Goal: Communication & Community: Answer question/provide support

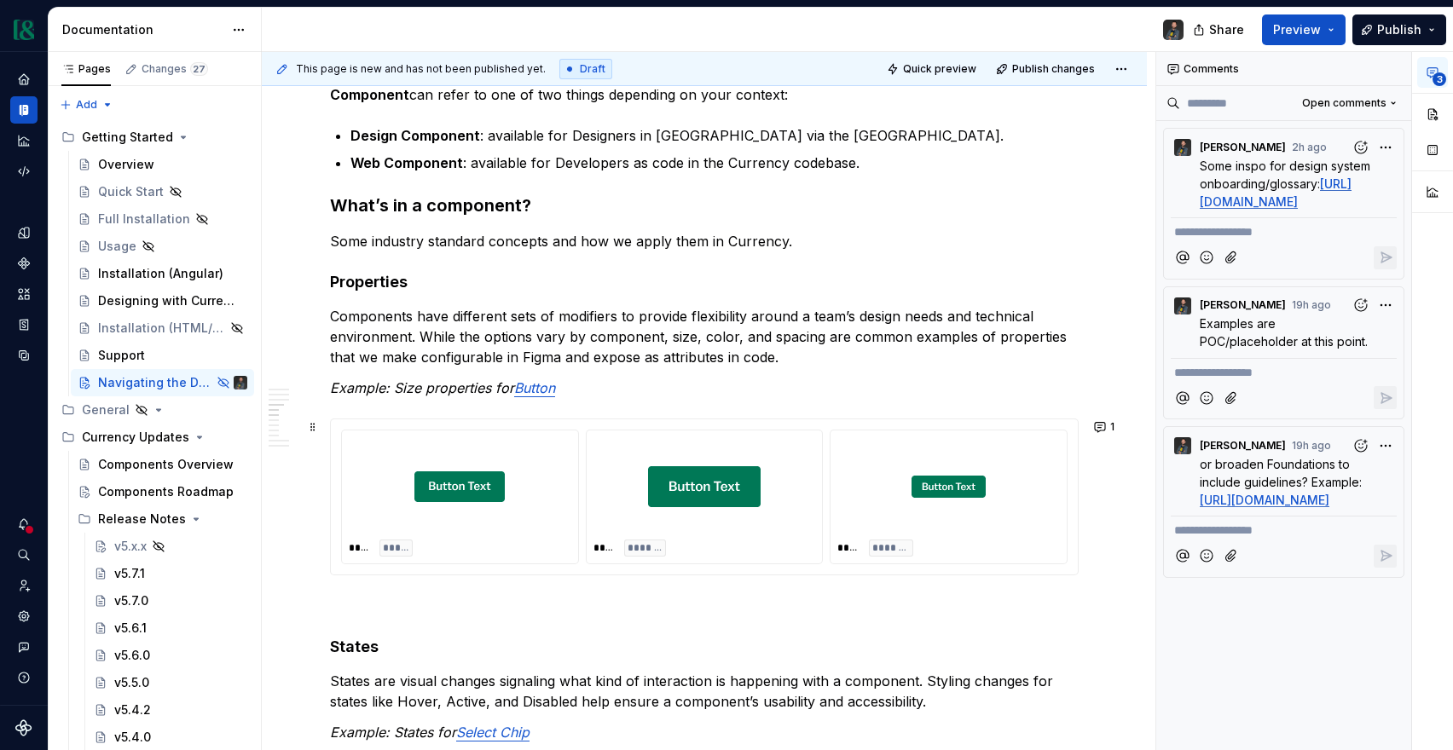
scroll to position [837, 0]
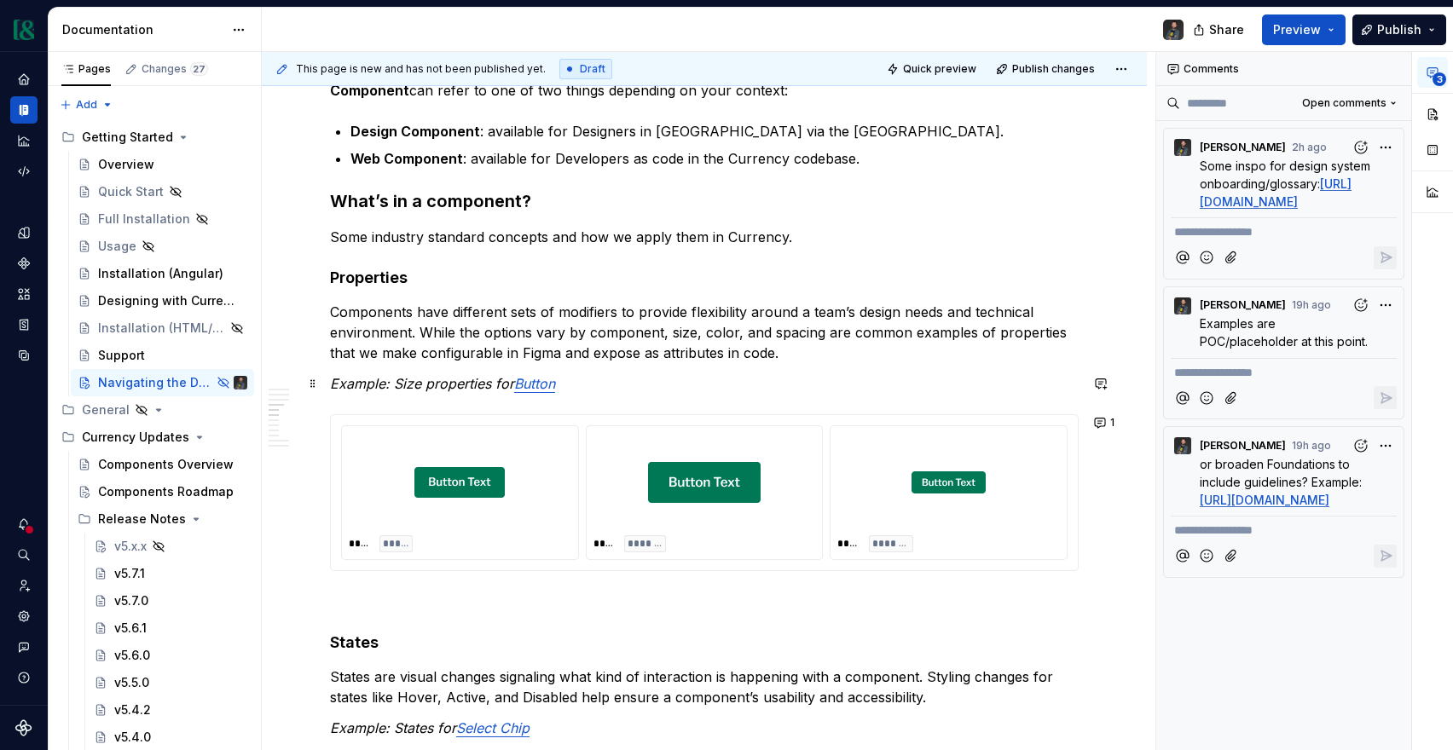
click at [538, 385] on em "Button" at bounding box center [534, 383] width 41 height 17
click at [626, 348] on button "button" at bounding box center [638, 349] width 24 height 24
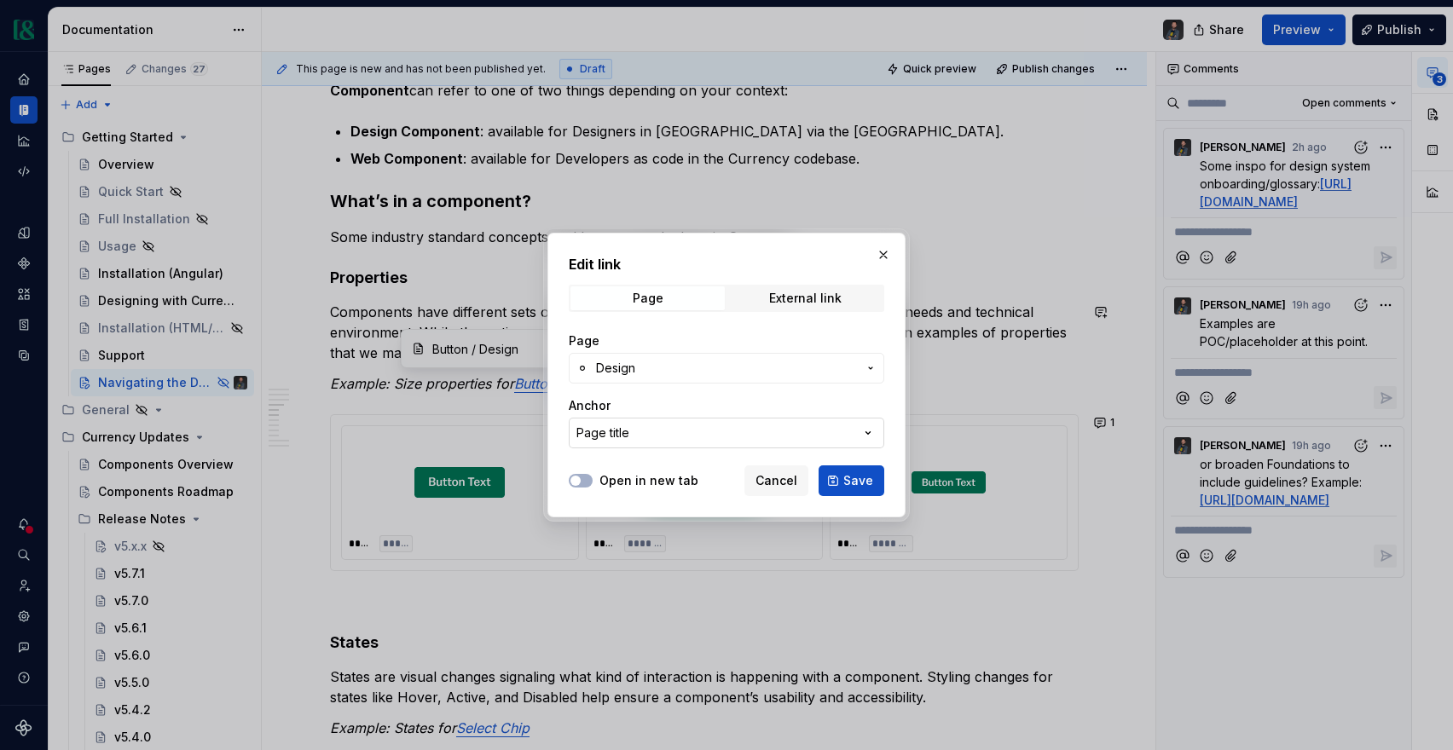
click at [690, 439] on button "Page title" at bounding box center [727, 433] width 316 height 31
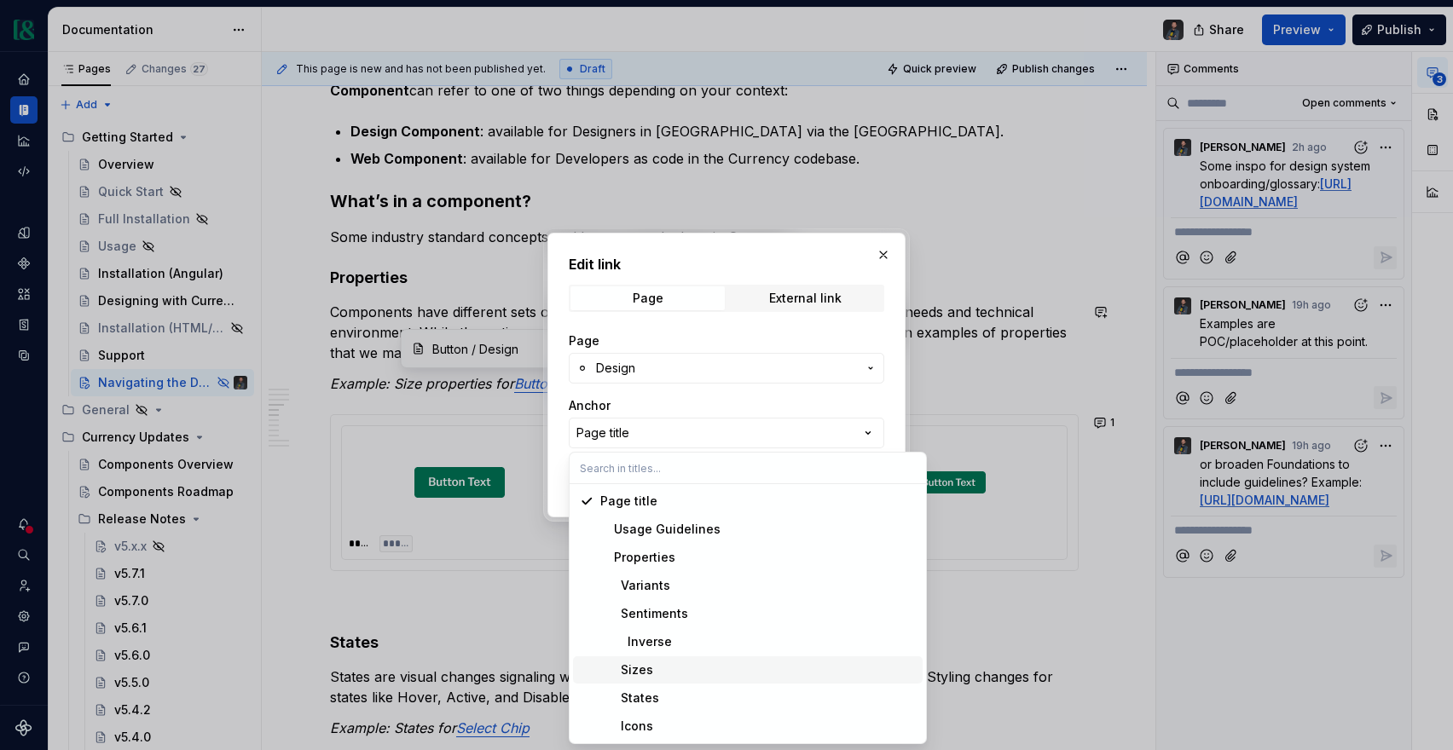
click at [668, 662] on div "Sizes" at bounding box center [758, 670] width 316 height 17
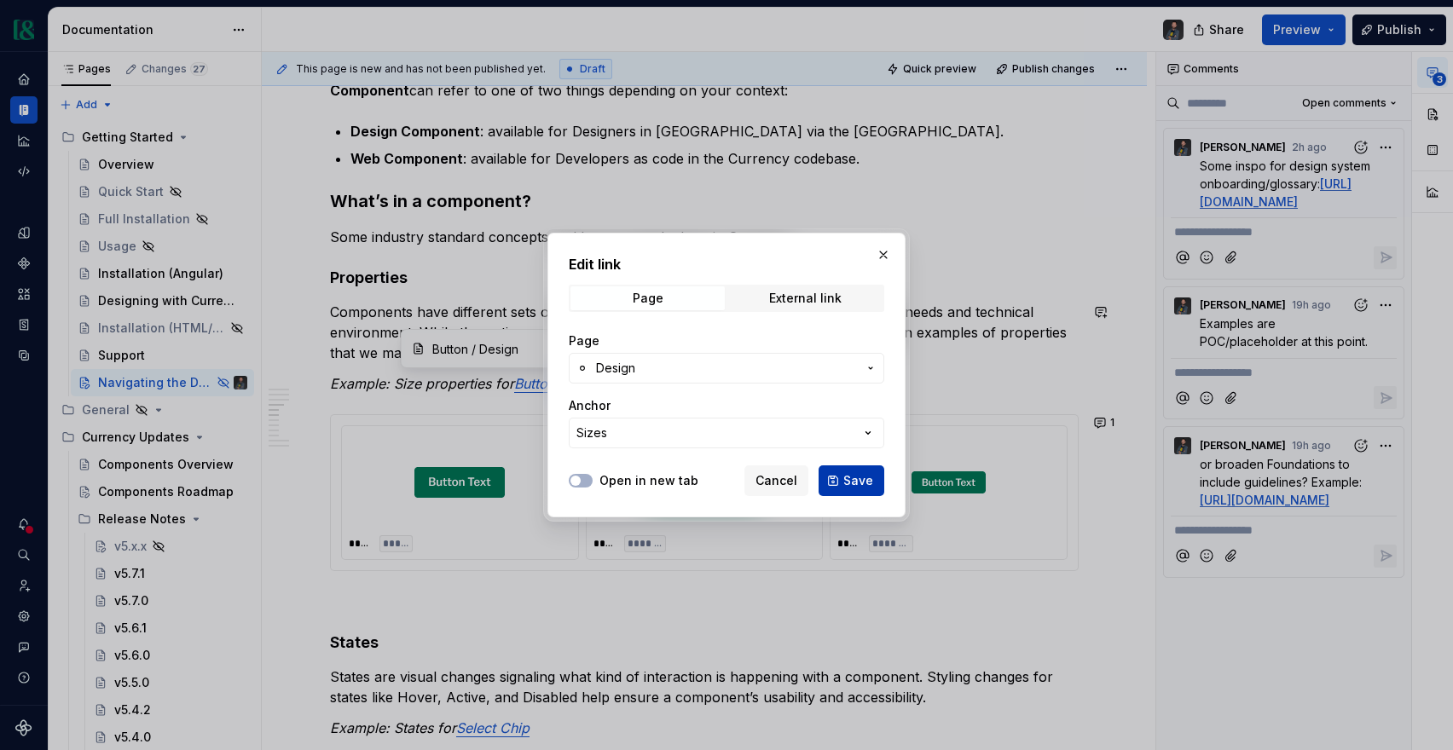
click at [872, 482] on span "Save" at bounding box center [858, 480] width 30 height 17
type input "Button / Design/ Sizes"
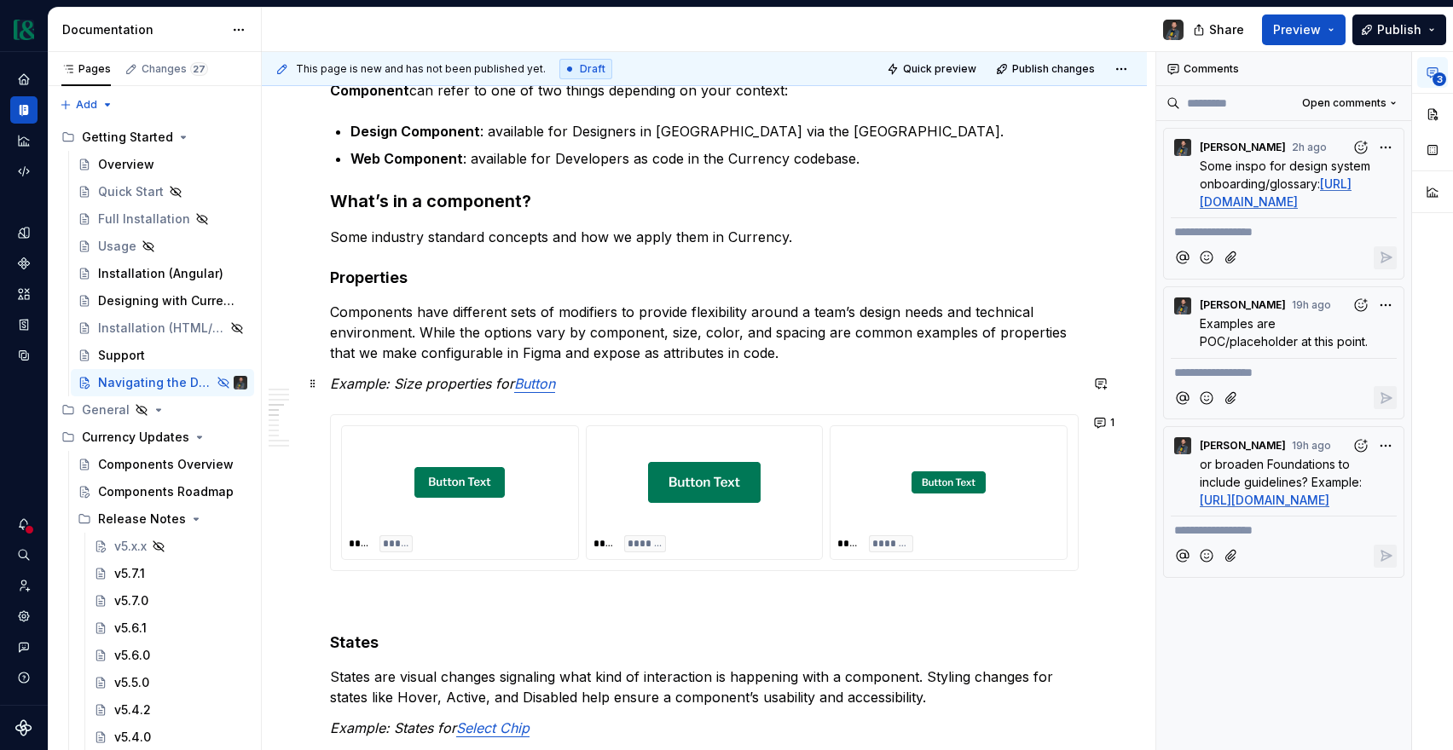
drag, startPoint x: 580, startPoint y: 380, endPoint x: 600, endPoint y: 395, distance: 25.6
click at [579, 380] on p "Example: Size properties for Button" at bounding box center [704, 384] width 749 height 20
click at [806, 355] on p "Components have different sets of modifiers to provide flexibility around a tea…" at bounding box center [704, 332] width 749 height 61
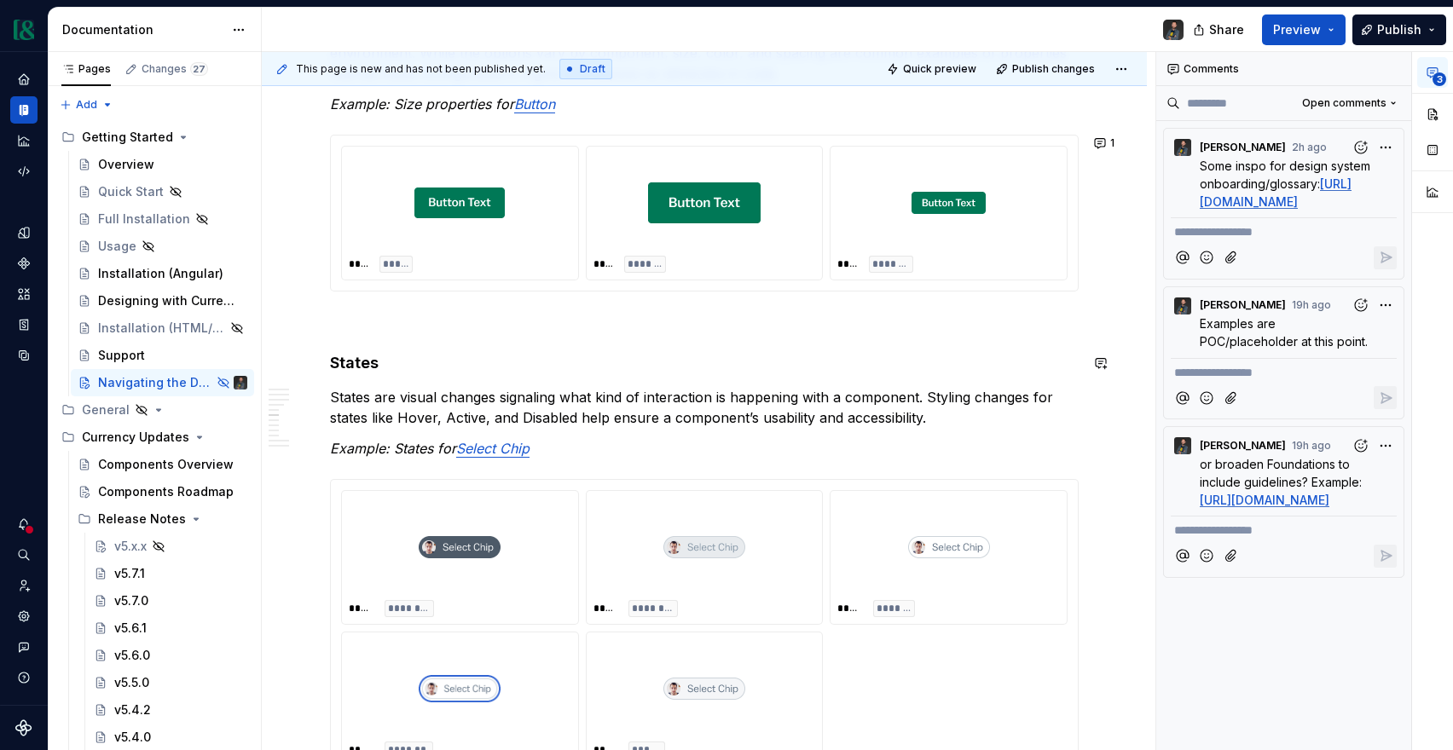
scroll to position [1129, 0]
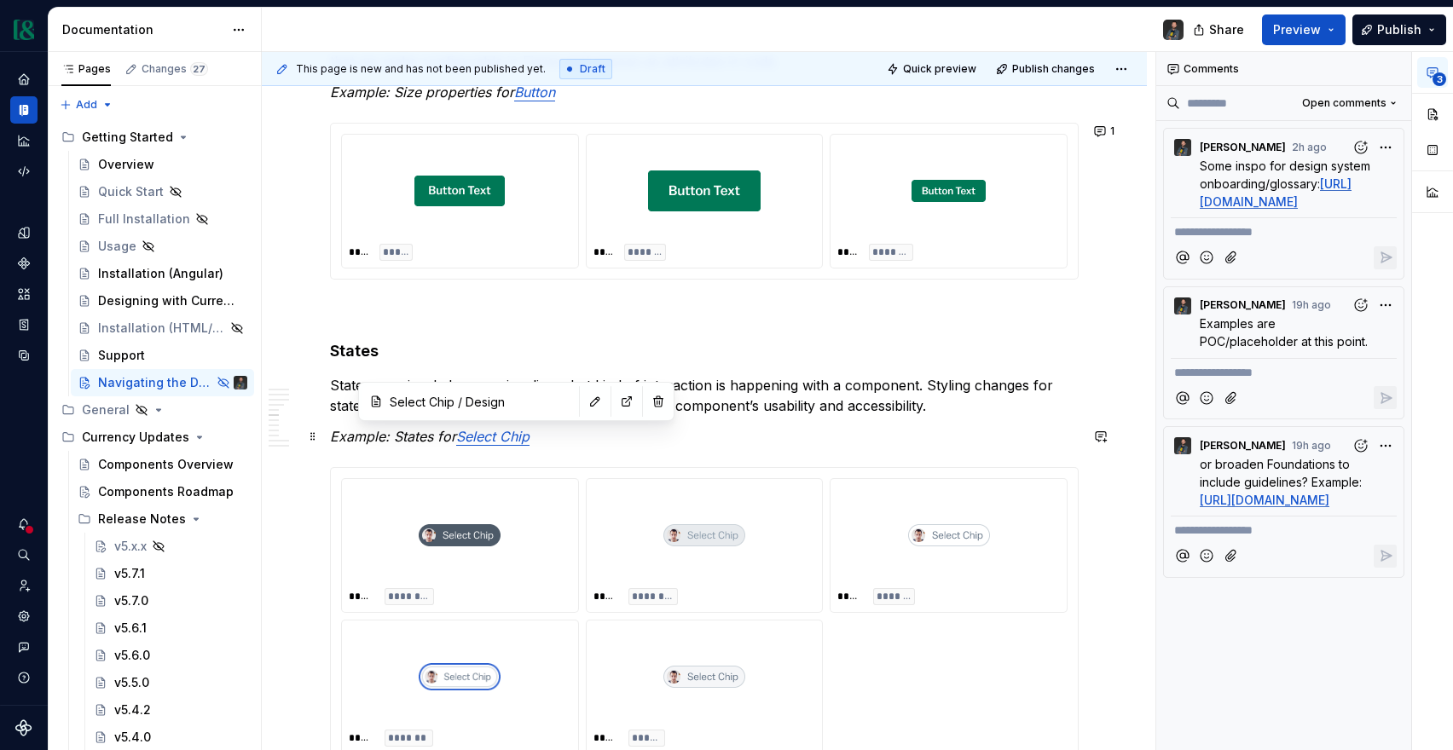
click at [493, 437] on em "Select Chip" at bounding box center [492, 436] width 73 height 17
click at [583, 395] on button "button" at bounding box center [595, 402] width 24 height 24
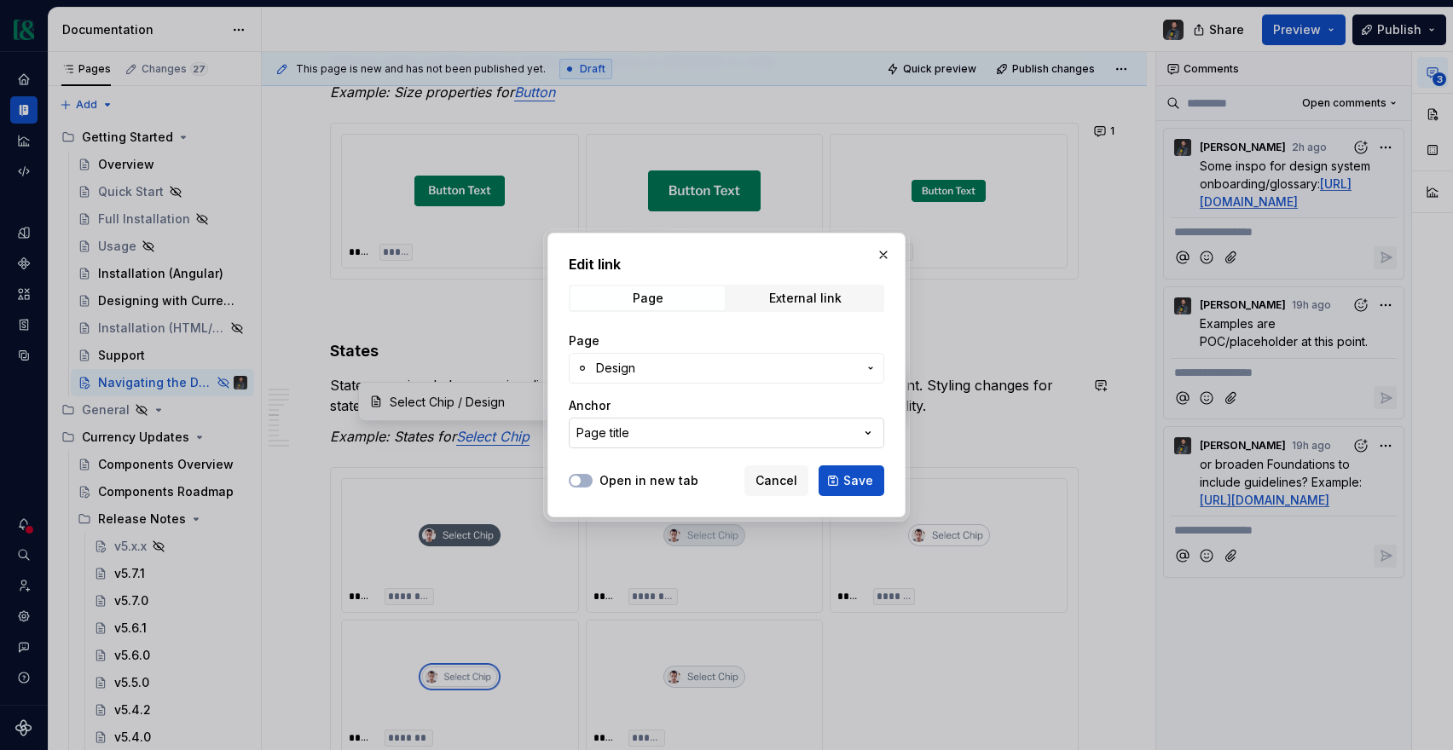
click at [675, 428] on button "Page title" at bounding box center [727, 433] width 316 height 31
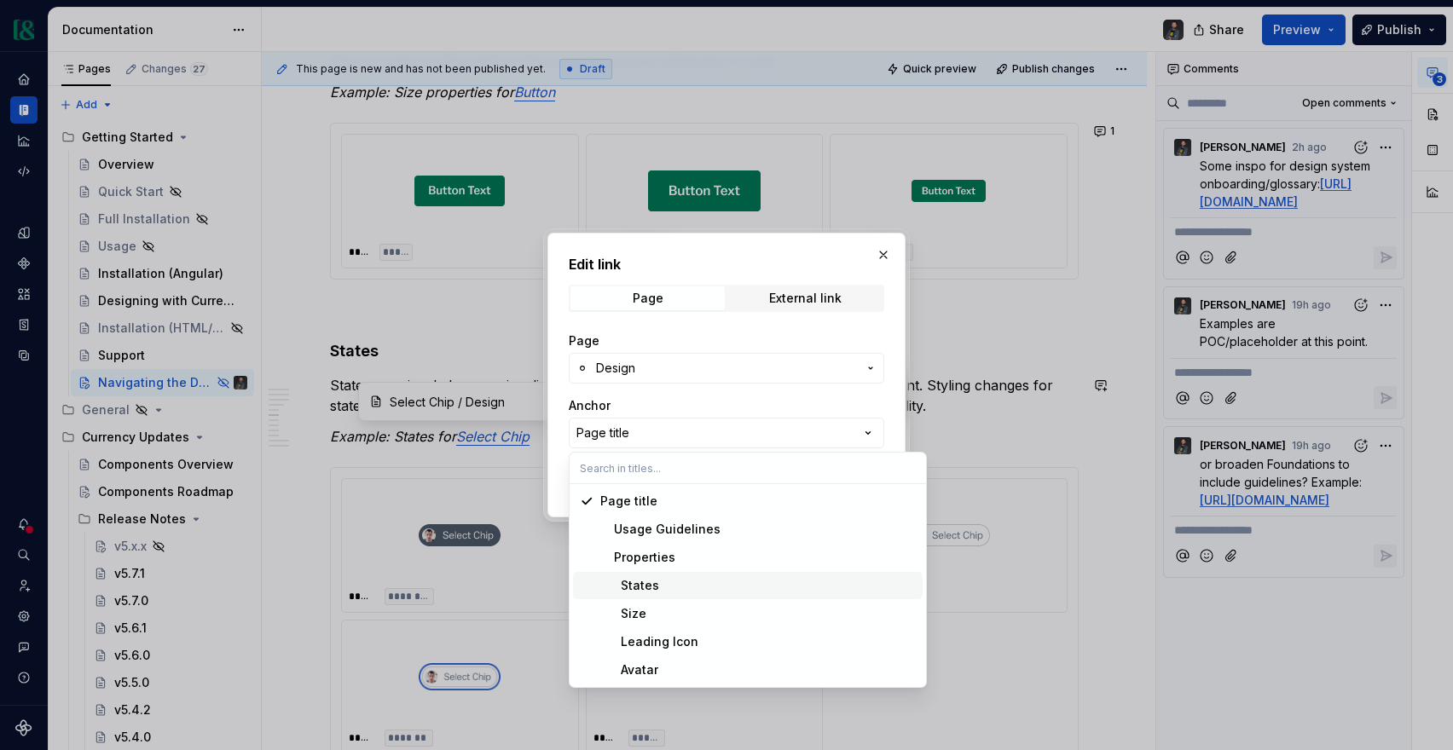
click at [639, 584] on div "States" at bounding box center [629, 585] width 59 height 17
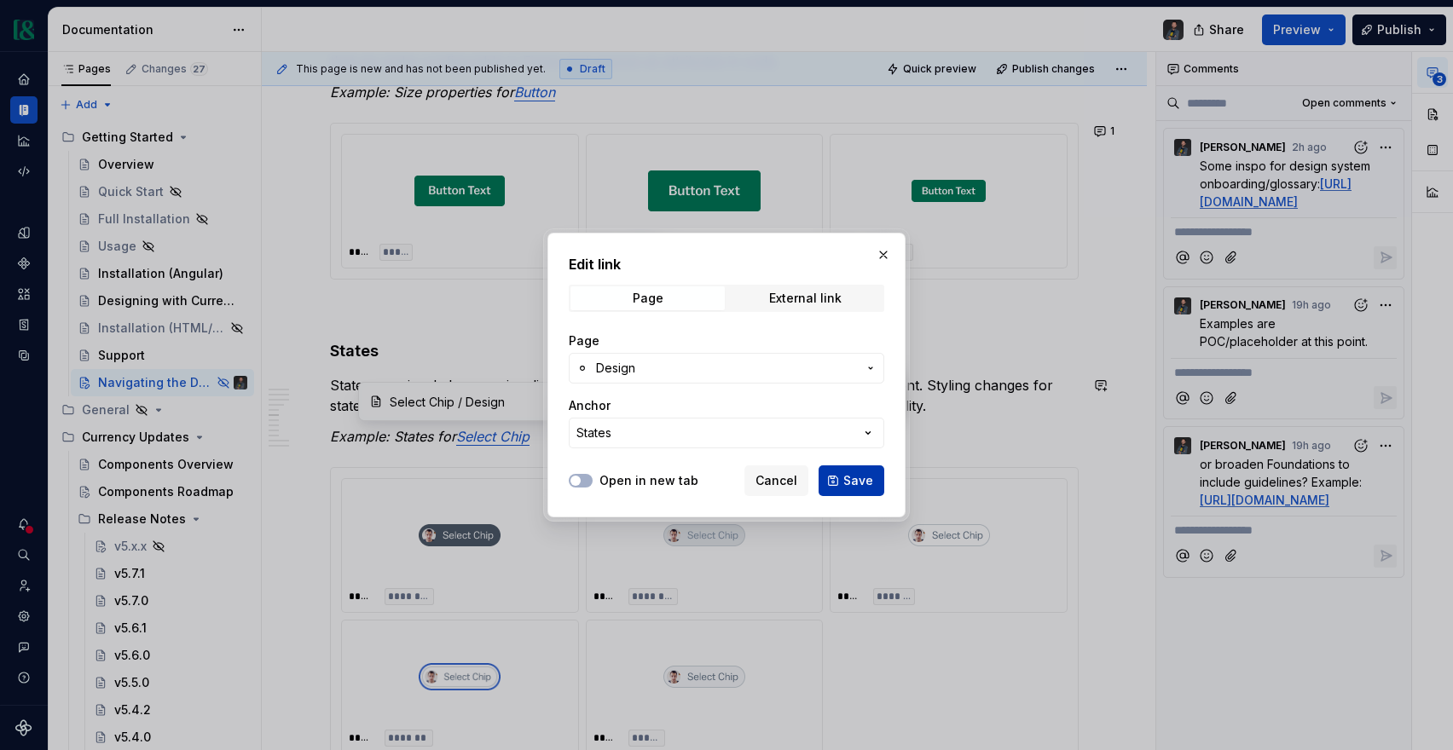
click at [859, 483] on span "Save" at bounding box center [858, 480] width 30 height 17
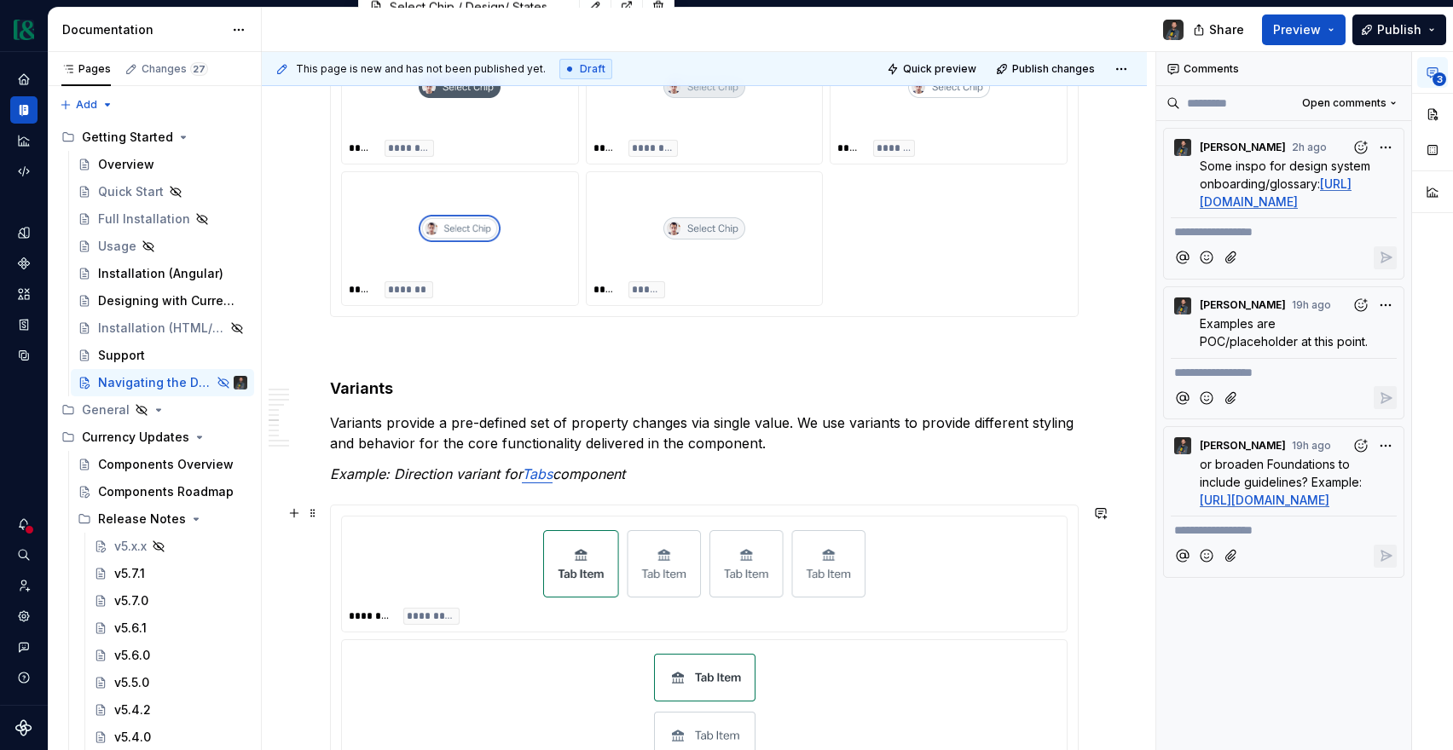
scroll to position [1594, 0]
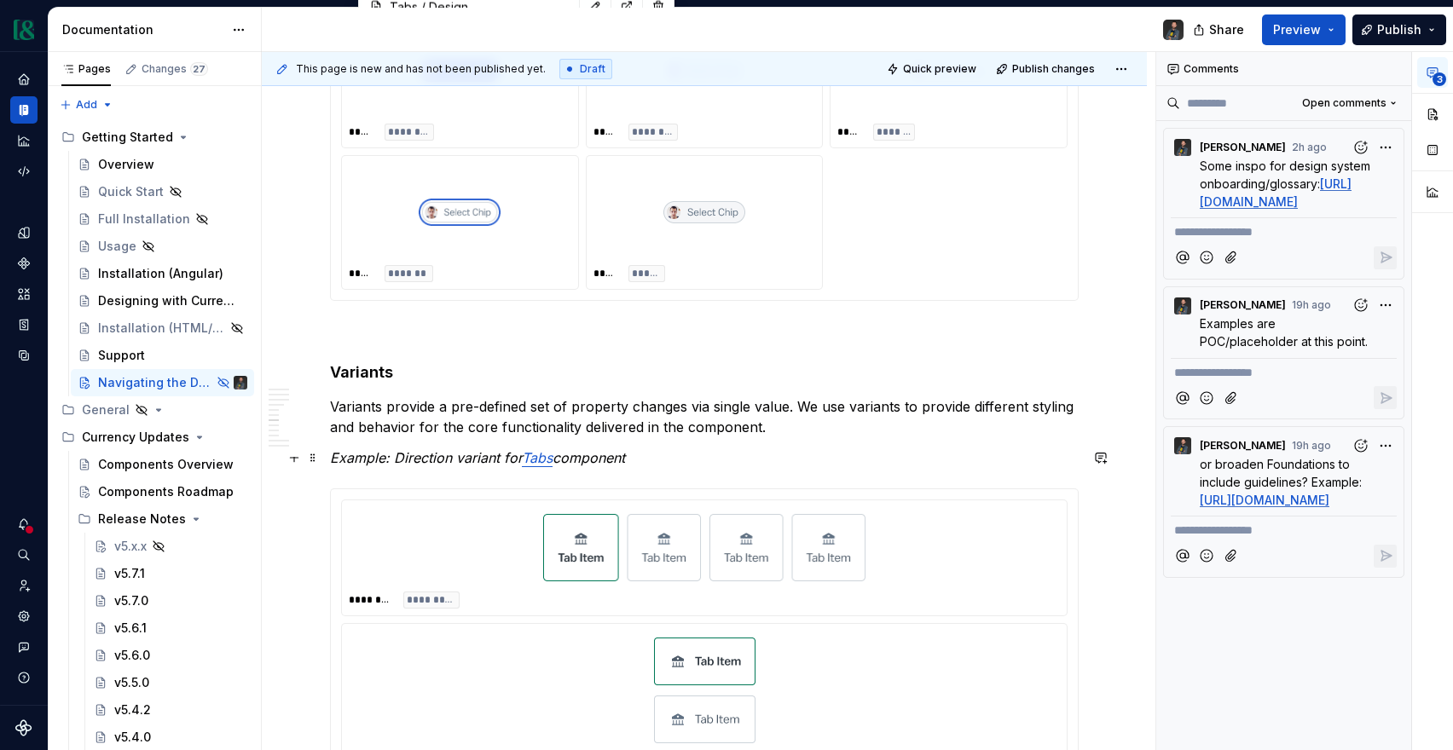
click at [542, 461] on em "Tabs" at bounding box center [537, 457] width 31 height 17
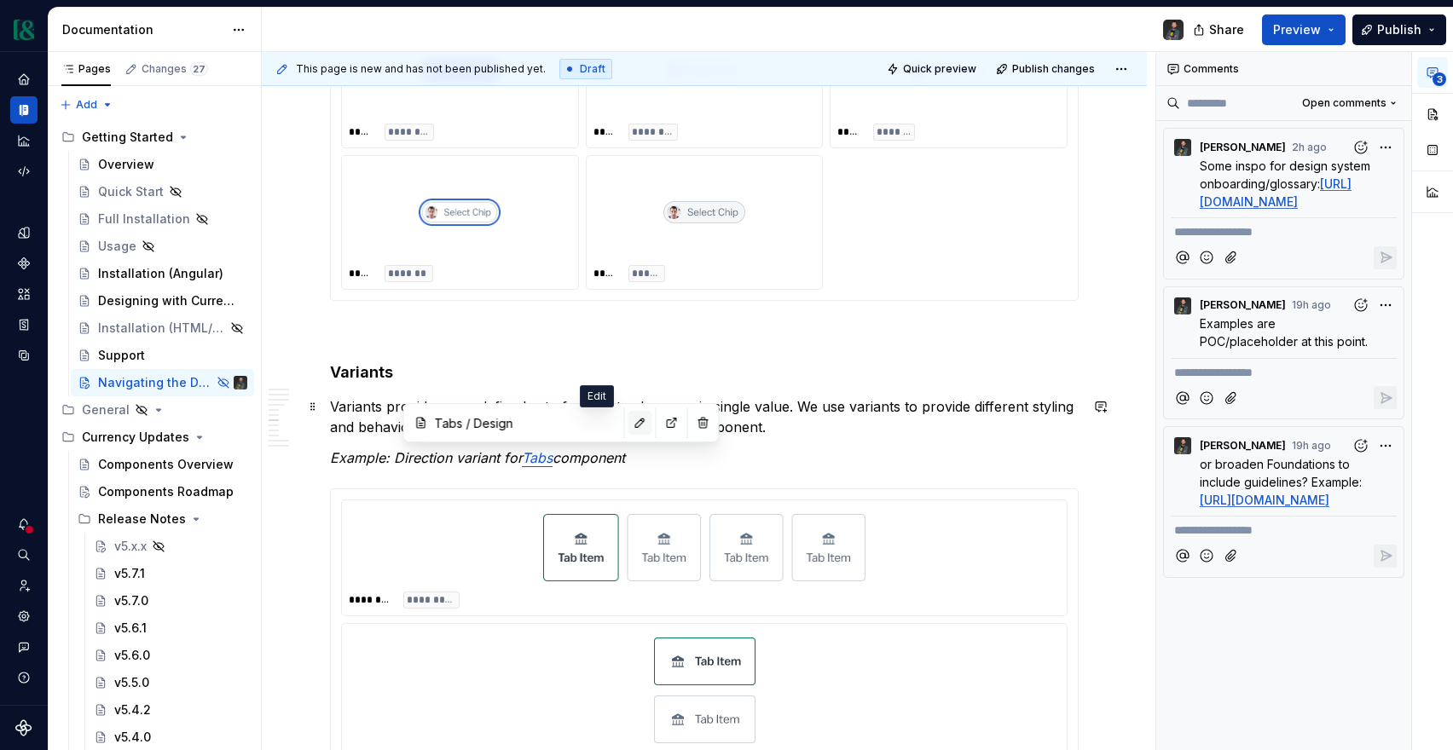
click at [629, 416] on button "button" at bounding box center [641, 423] width 24 height 24
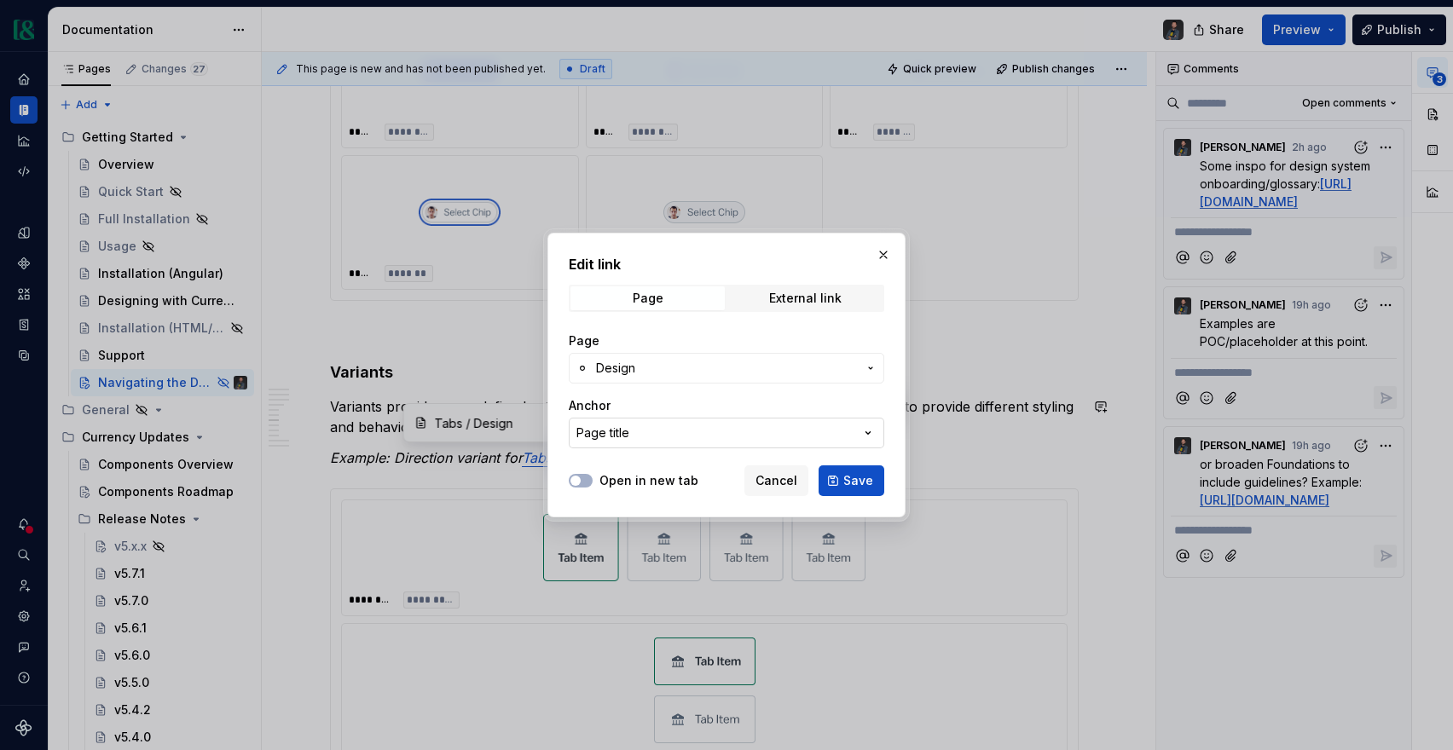
click at [777, 439] on button "Page title" at bounding box center [727, 433] width 316 height 31
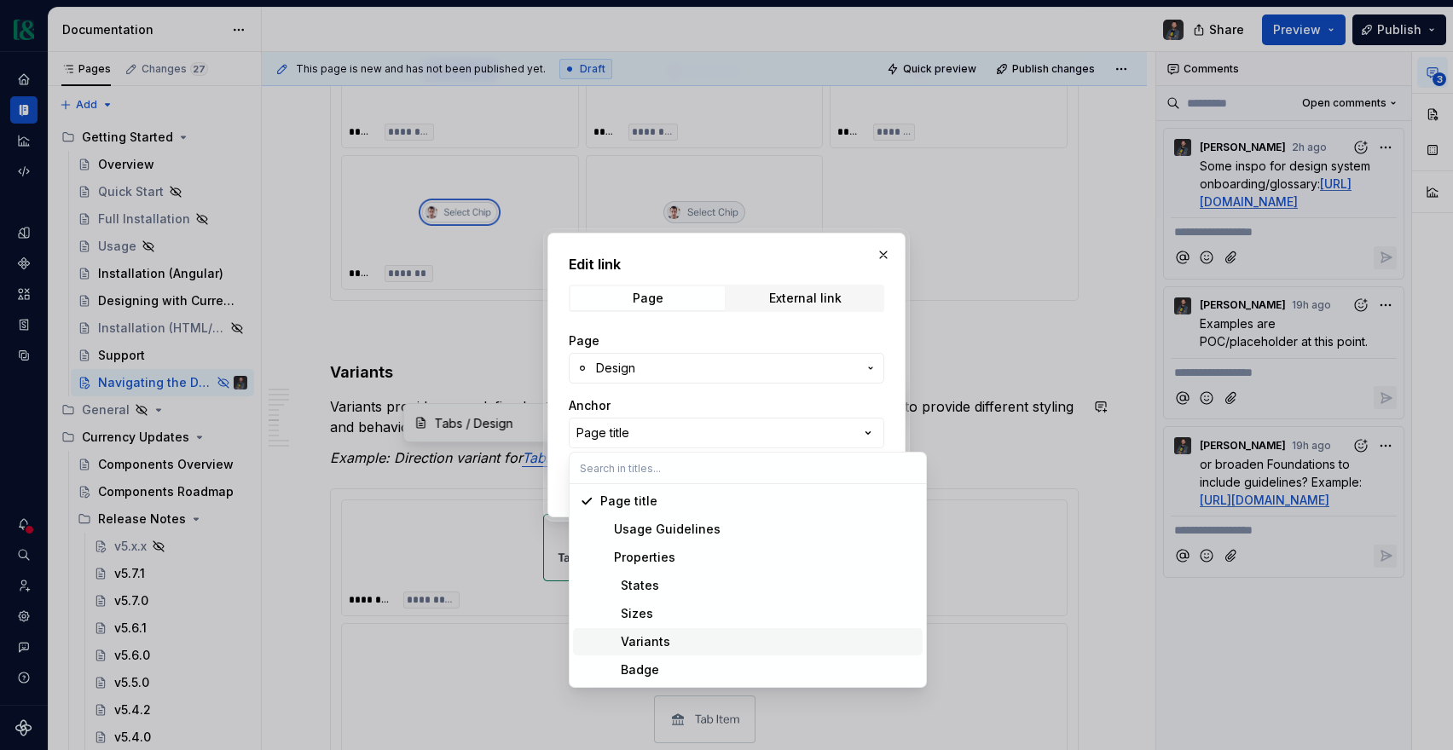
click at [646, 639] on div "Variants" at bounding box center [635, 642] width 70 height 17
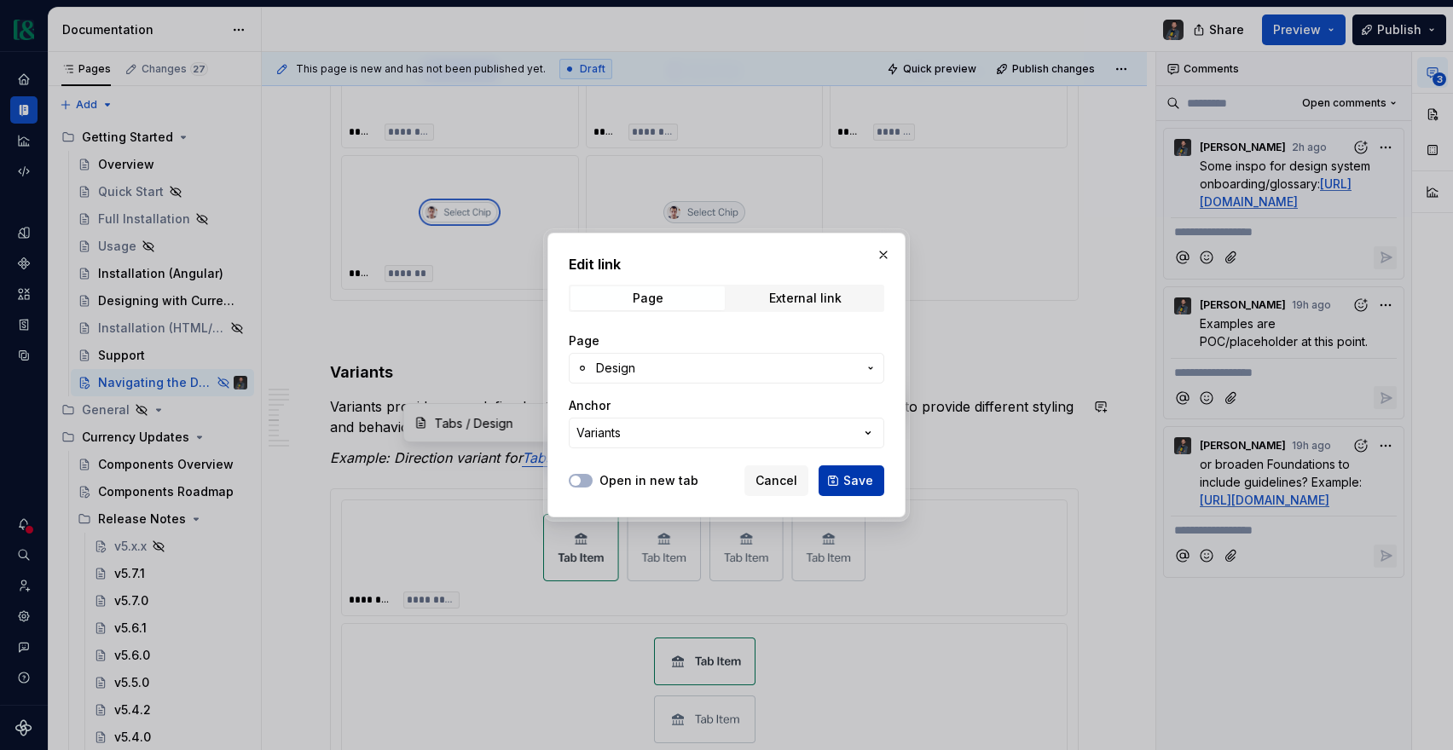
click at [861, 483] on span "Save" at bounding box center [858, 480] width 30 height 17
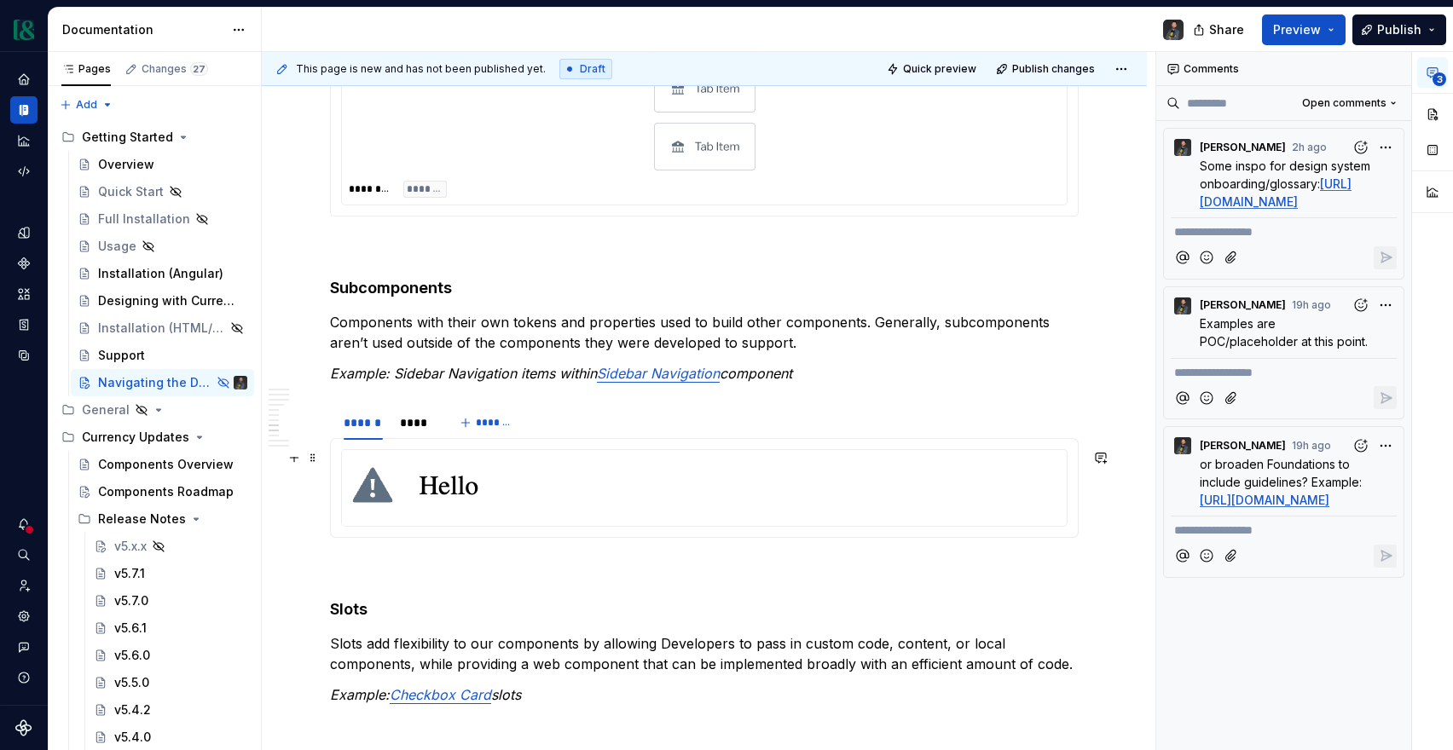
scroll to position [2296, 0]
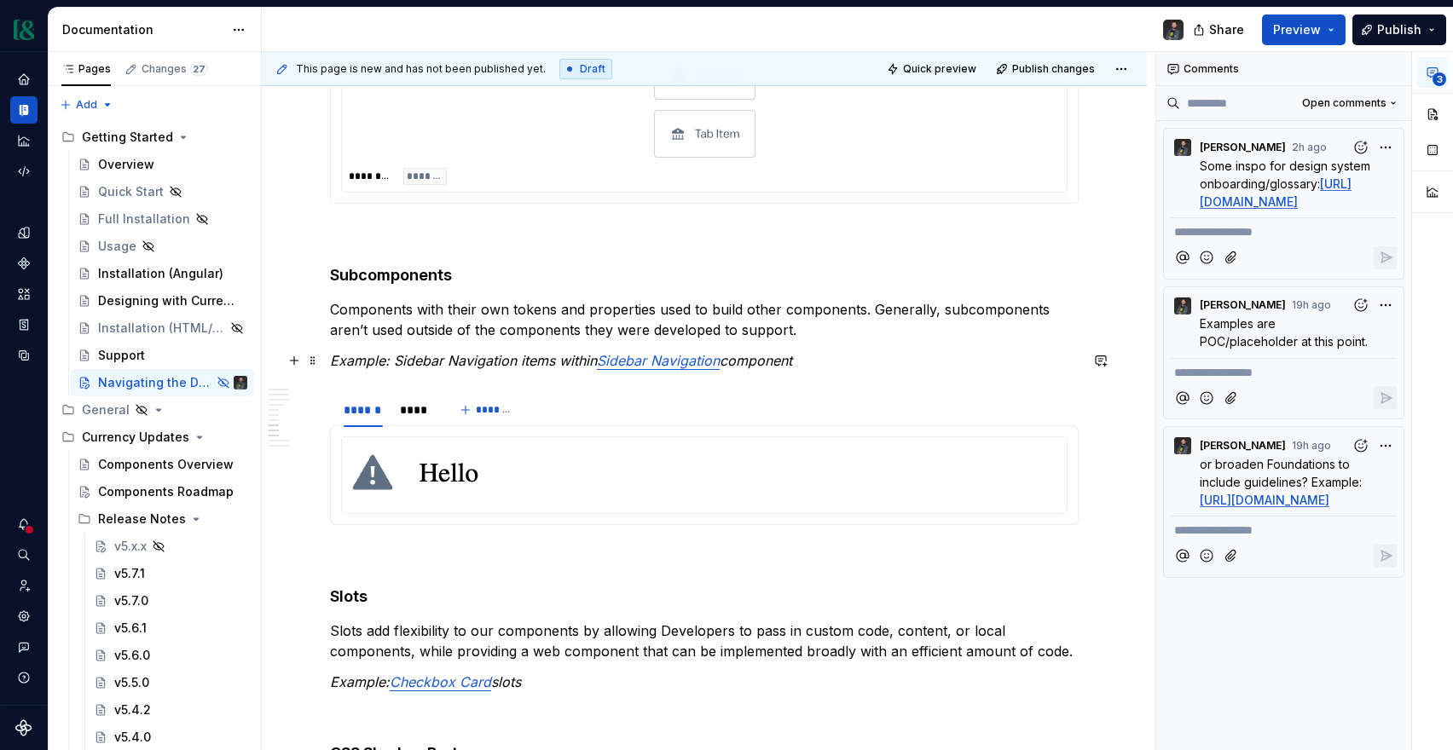
click at [647, 364] on em "Sidebar Navigation" at bounding box center [658, 360] width 123 height 17
click at [739, 322] on button "button" at bounding box center [751, 326] width 24 height 24
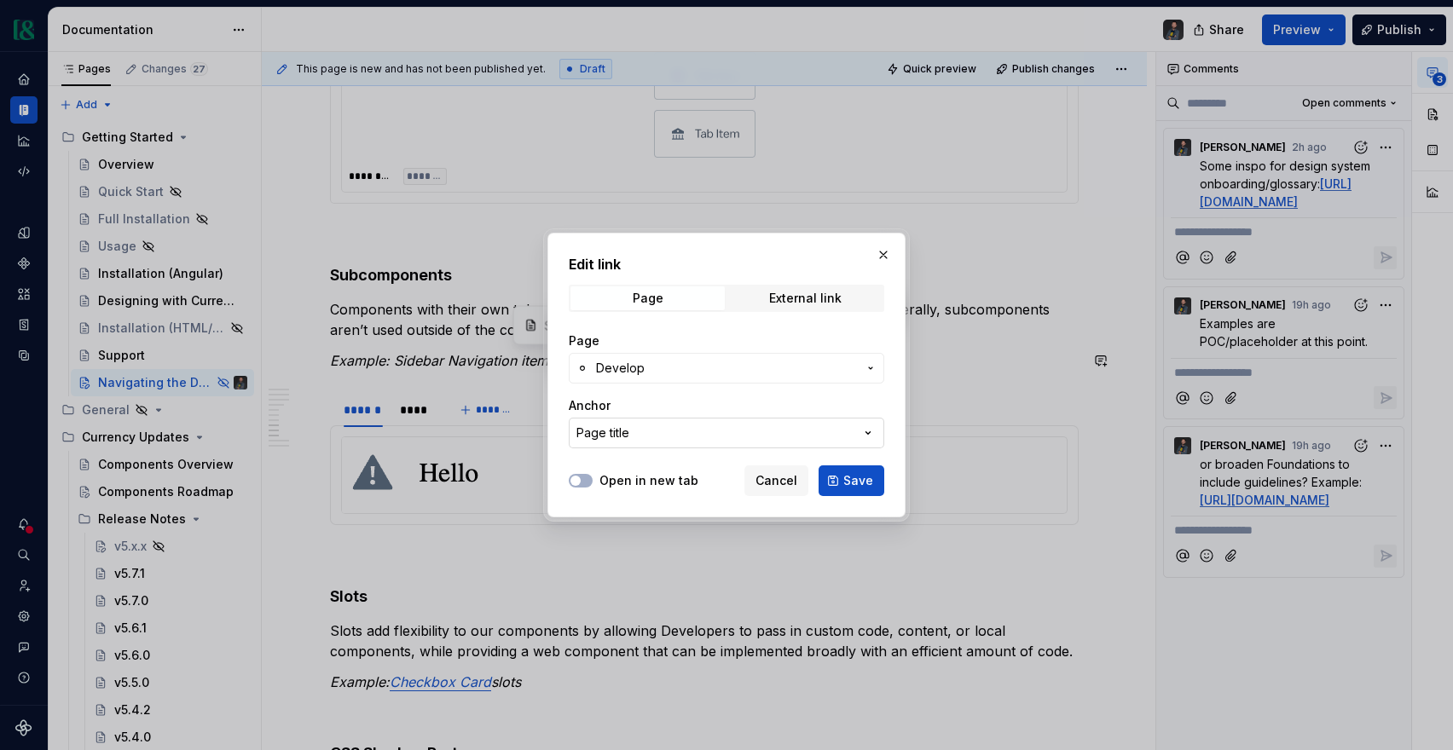
click at [721, 437] on button "Page title" at bounding box center [727, 433] width 316 height 31
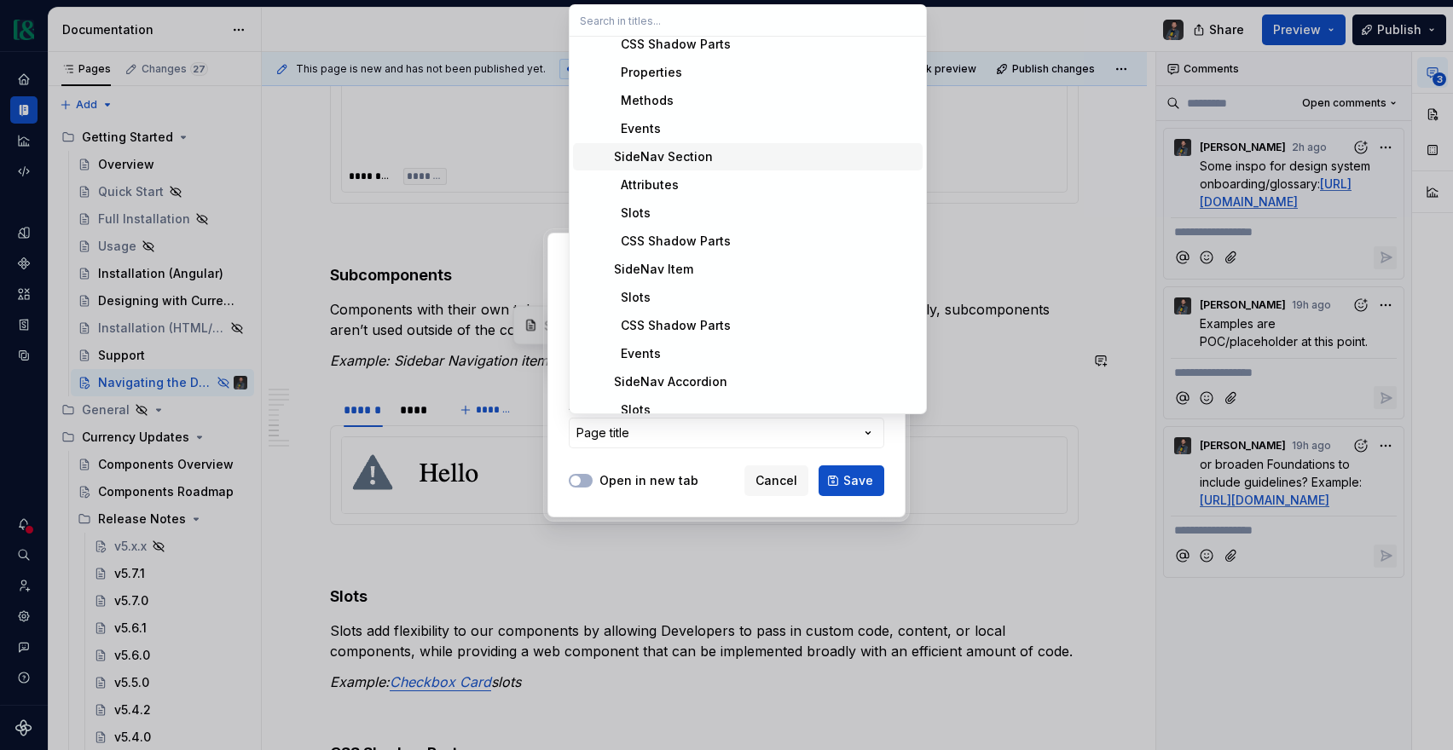
scroll to position [162, 0]
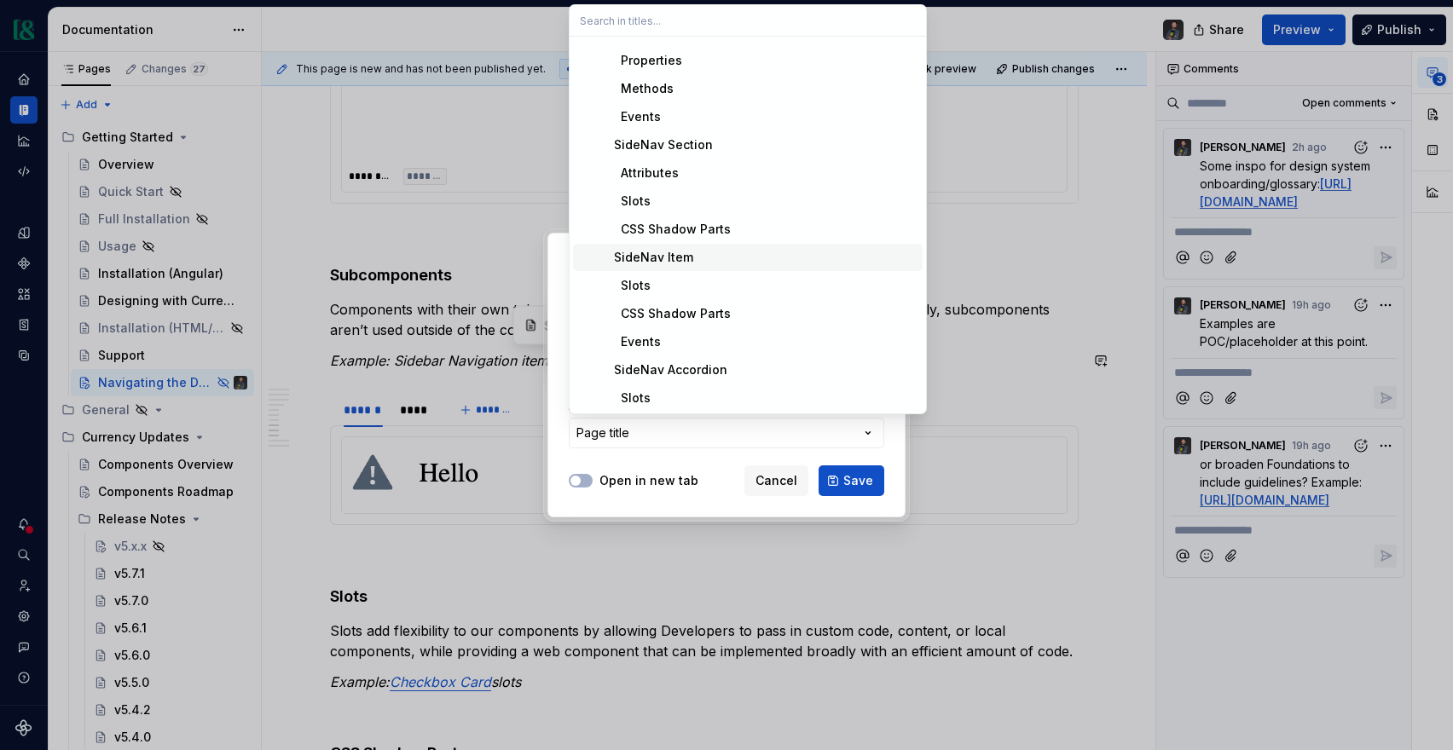
click at [664, 256] on div "SideNav Item" at bounding box center [646, 257] width 93 height 17
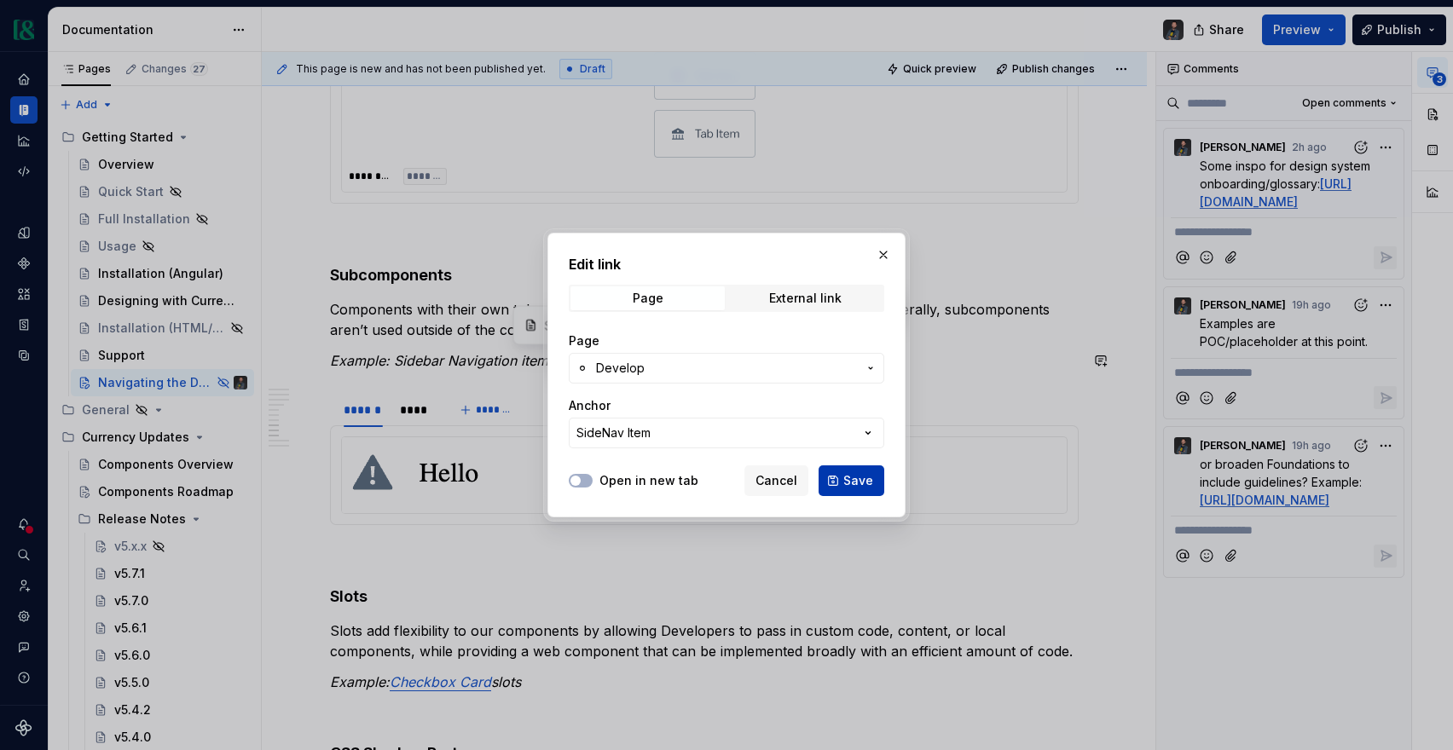
click at [856, 481] on span "Save" at bounding box center [858, 480] width 30 height 17
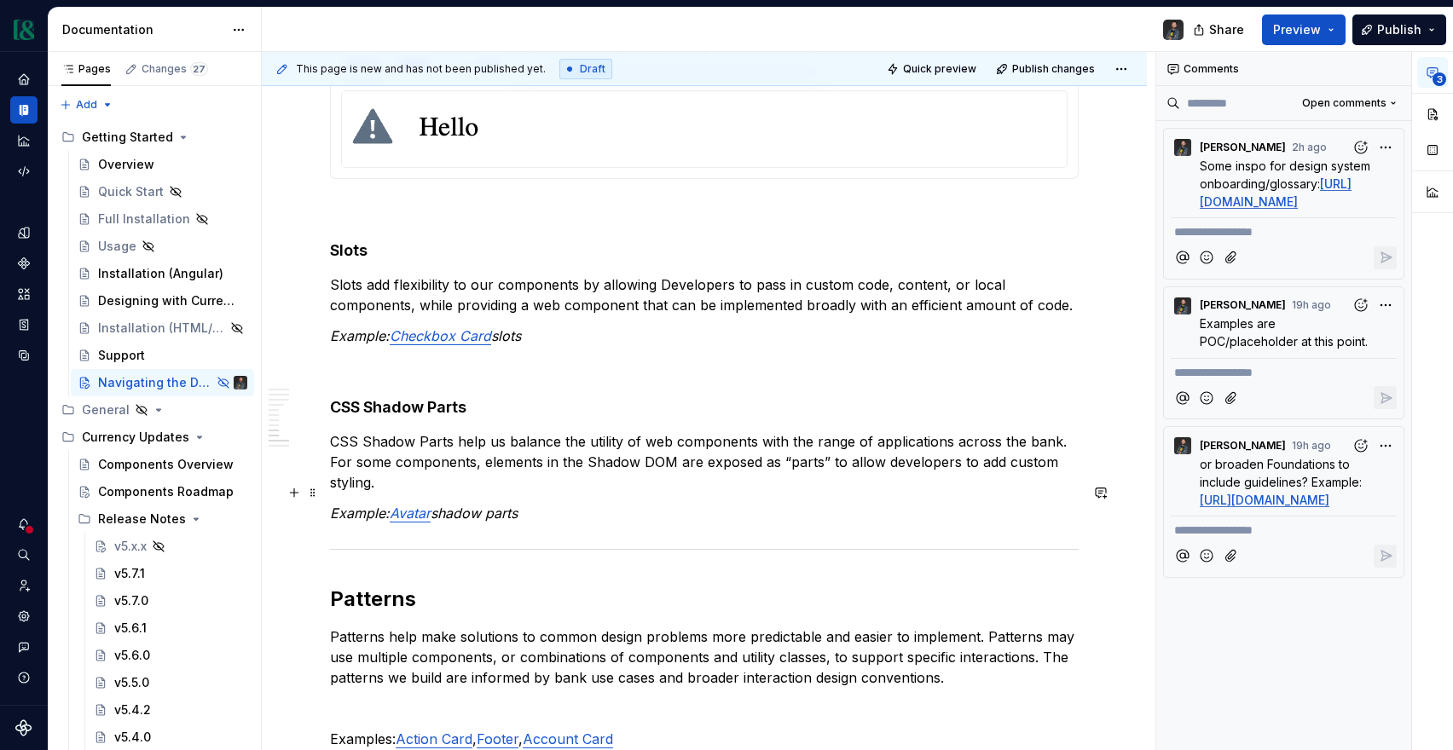
scroll to position [2644, 0]
click at [436, 336] on em "Checkbox Card" at bounding box center [440, 334] width 101 height 17
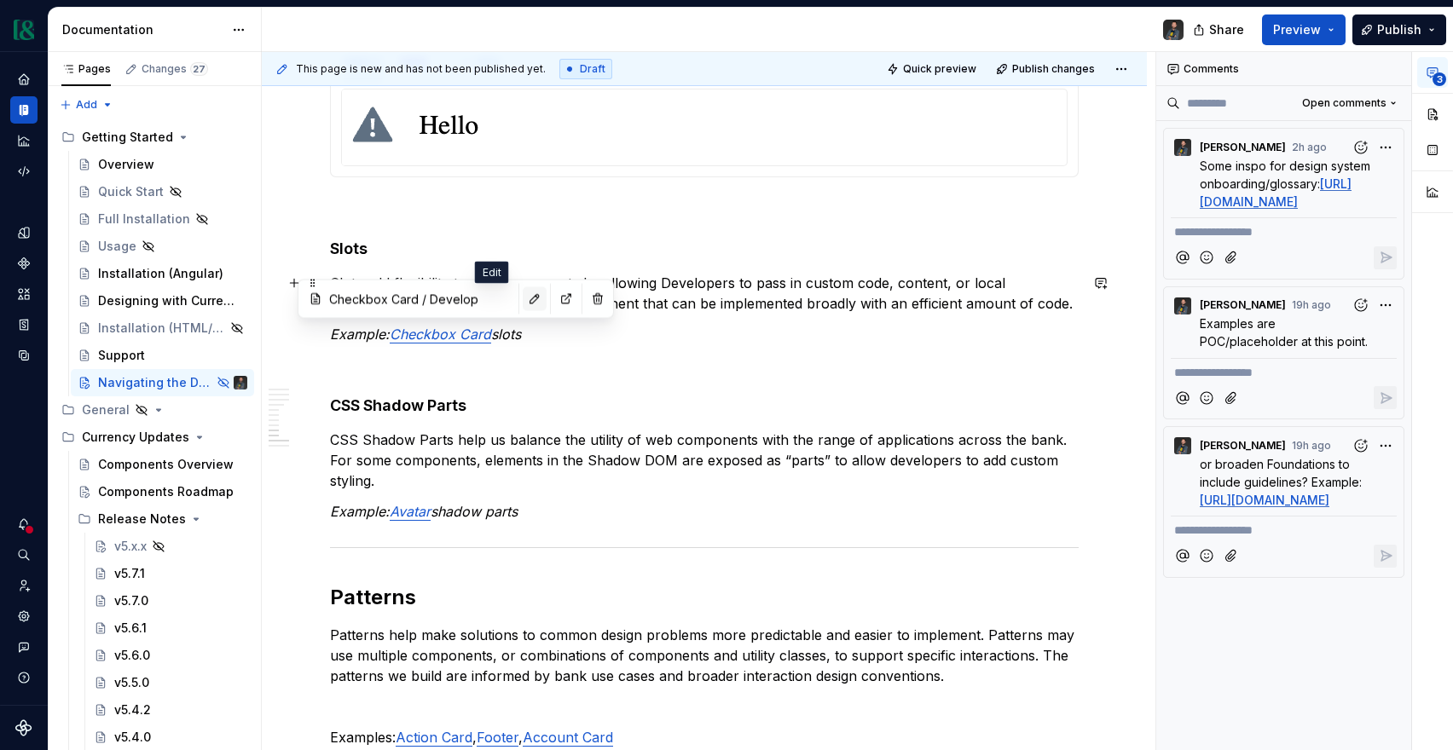
click at [523, 301] on button "button" at bounding box center [535, 299] width 24 height 24
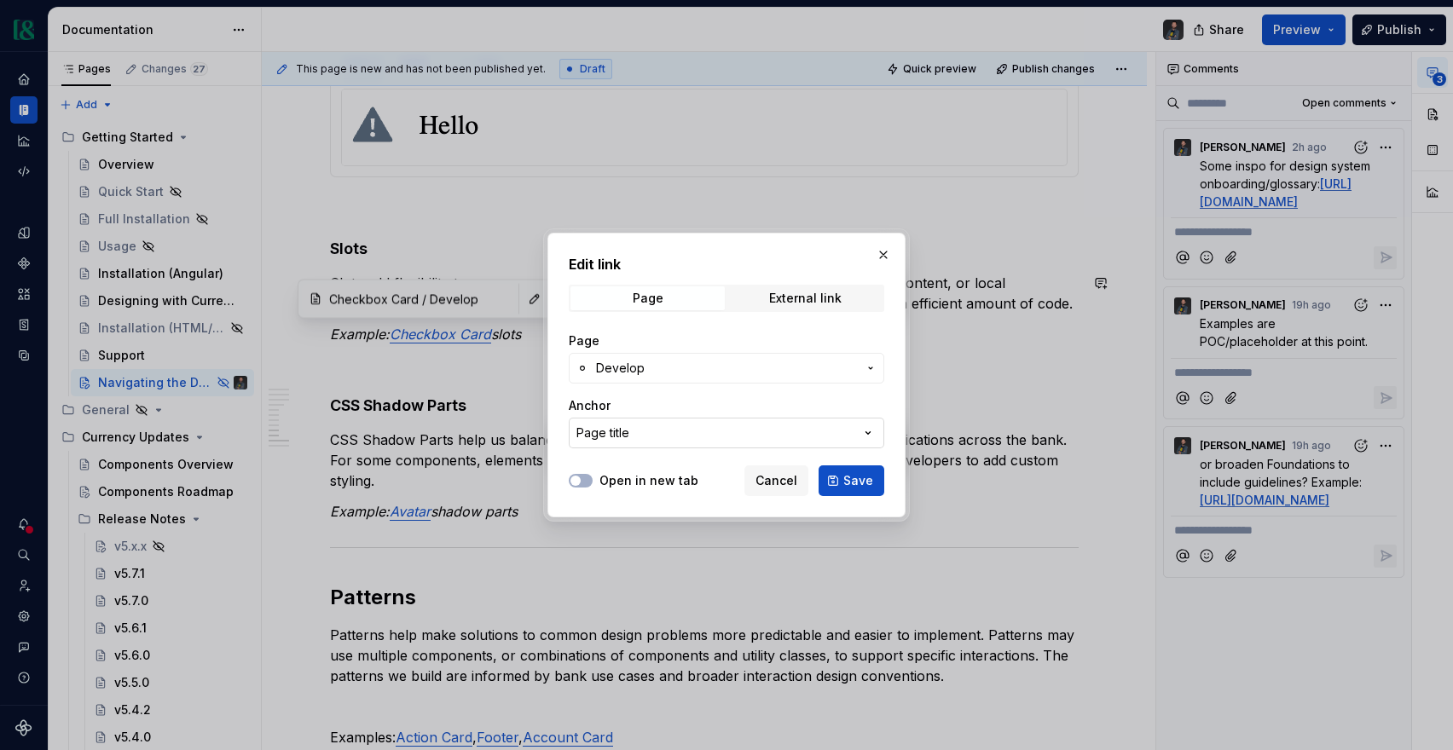
click at [681, 430] on button "Page title" at bounding box center [727, 433] width 316 height 31
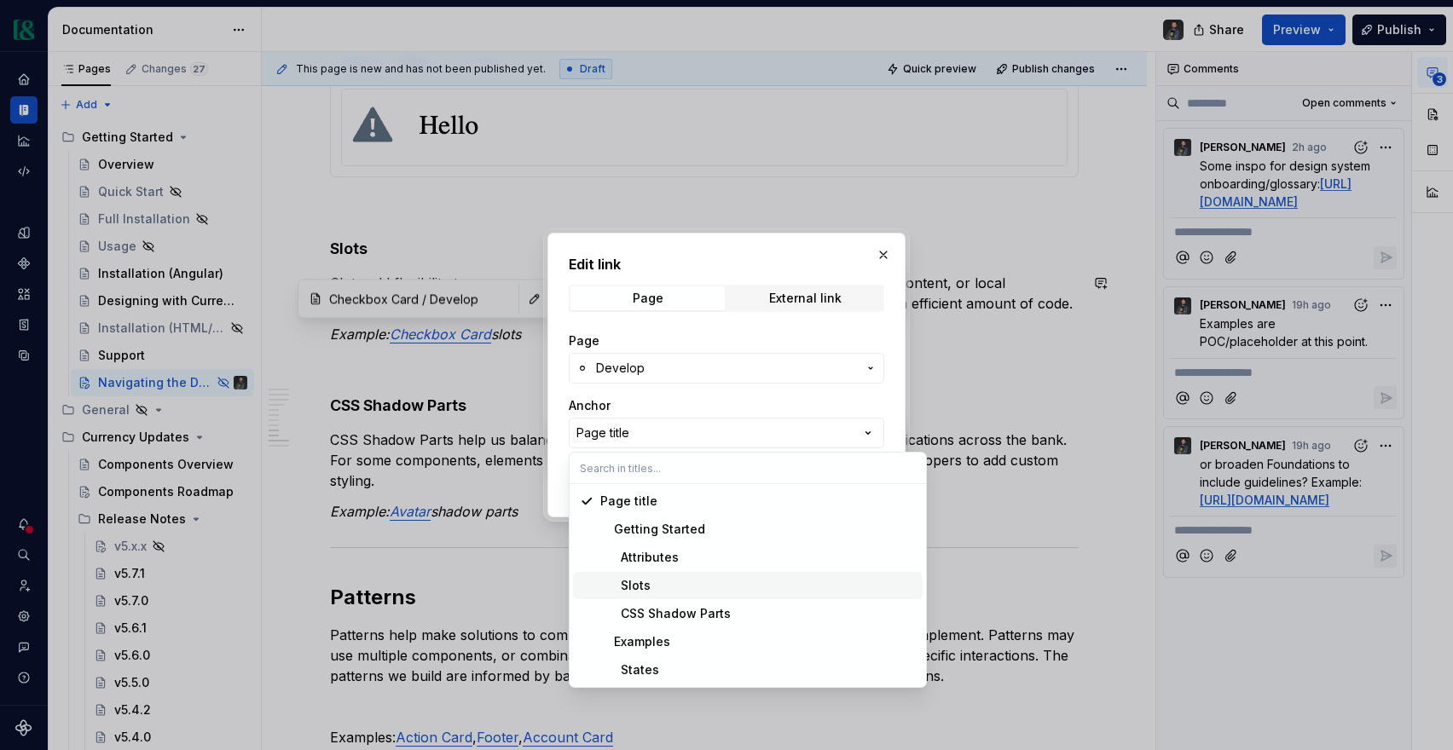
click at [648, 588] on div "Slots" at bounding box center [625, 585] width 50 height 17
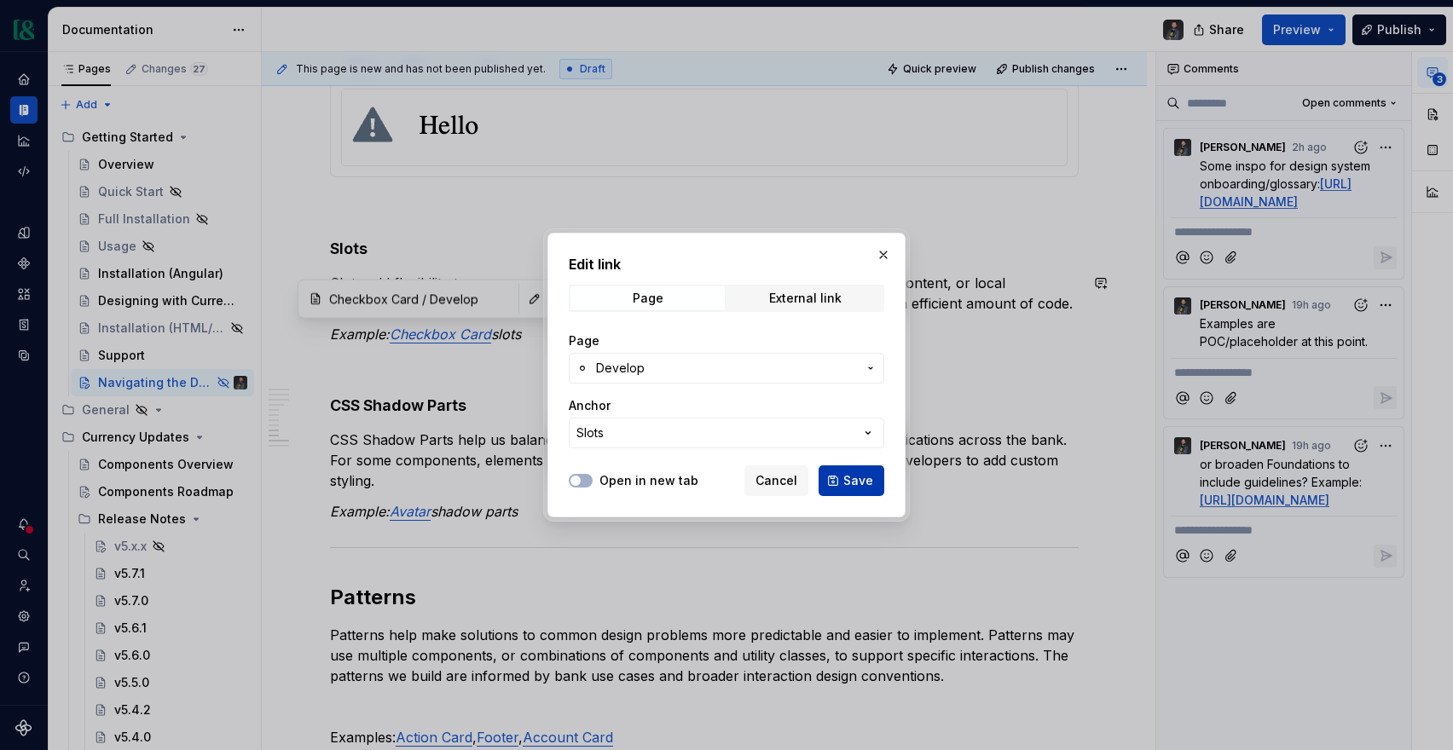
click at [851, 483] on span "Save" at bounding box center [858, 480] width 30 height 17
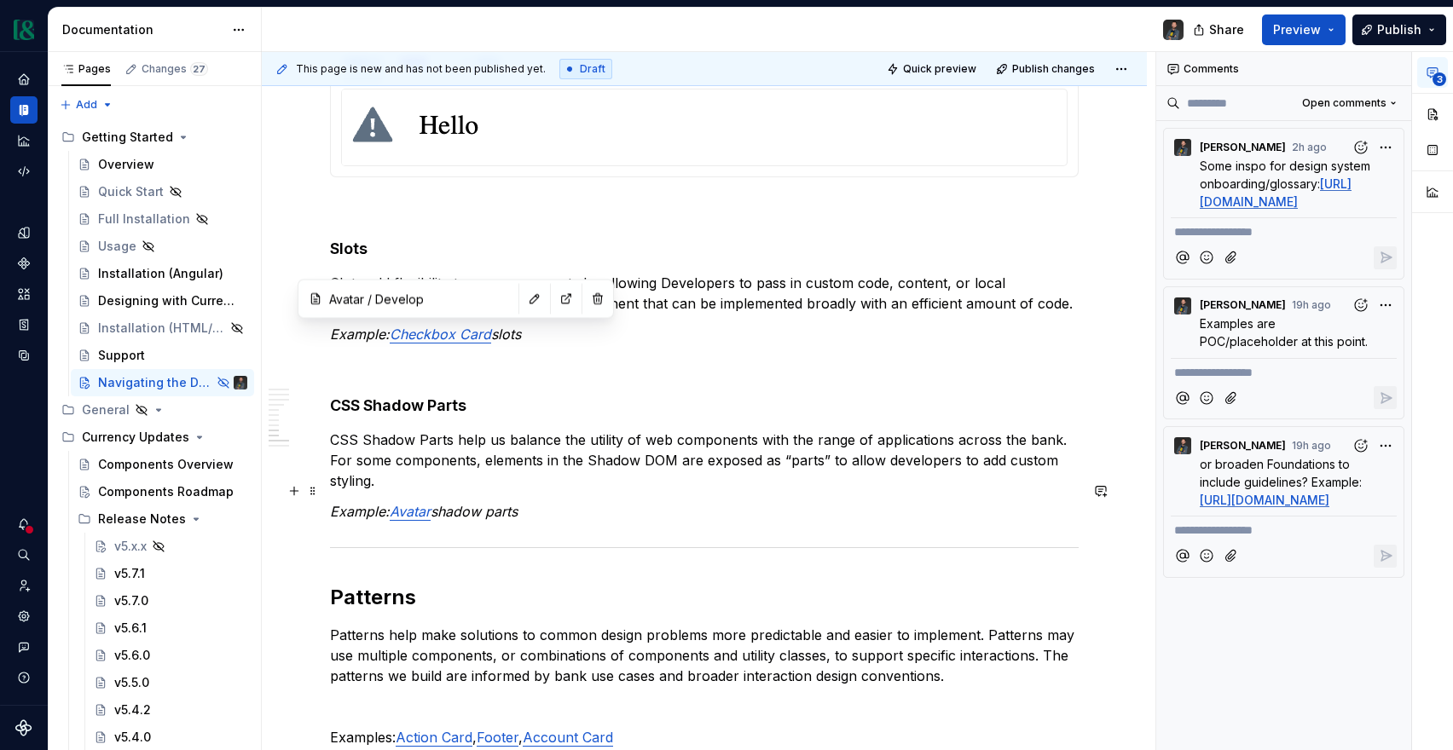
click at [417, 501] on p "Example: Avatar shadow parts" at bounding box center [704, 511] width 749 height 20
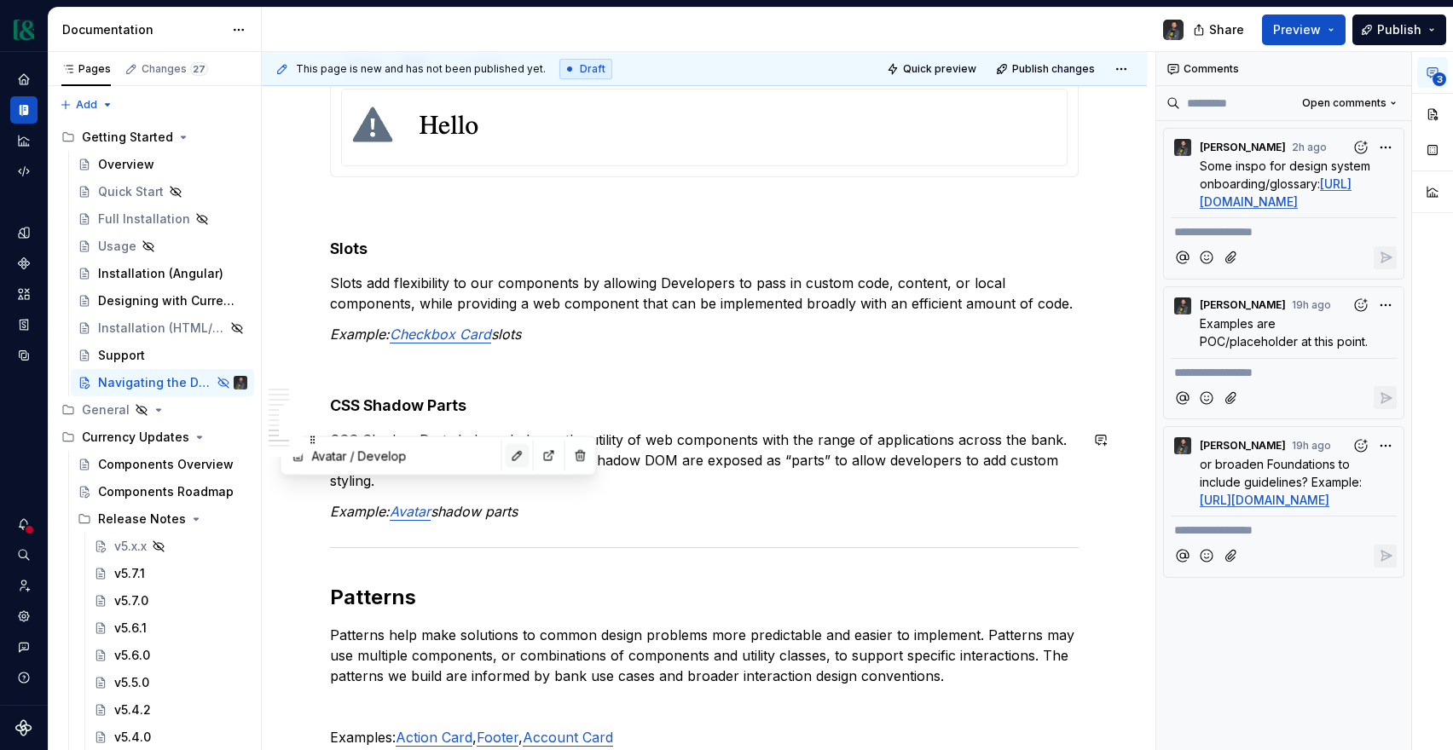
click at [506, 455] on button "button" at bounding box center [518, 456] width 24 height 24
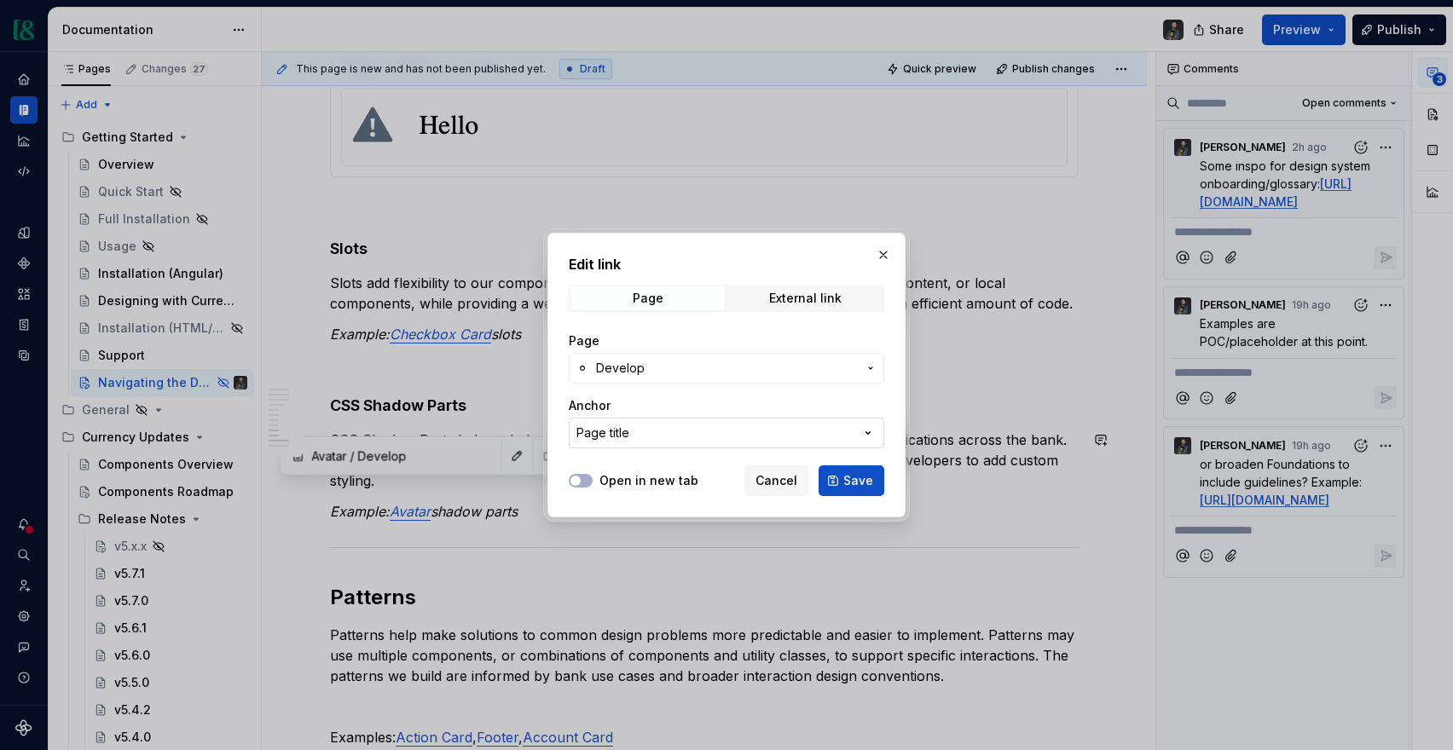
click at [673, 431] on button "Page title" at bounding box center [727, 433] width 316 height 31
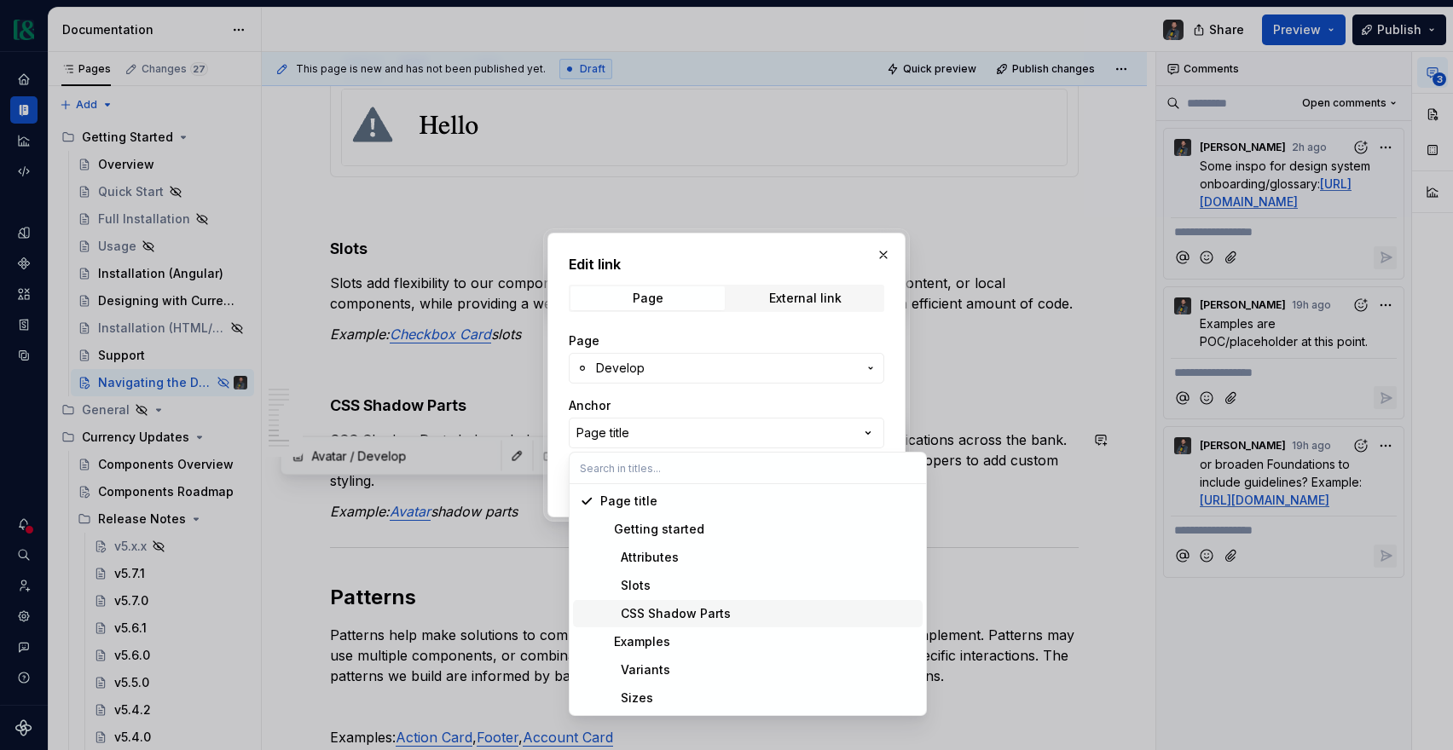
click at [674, 610] on div "CSS Shadow Parts" at bounding box center [665, 613] width 130 height 17
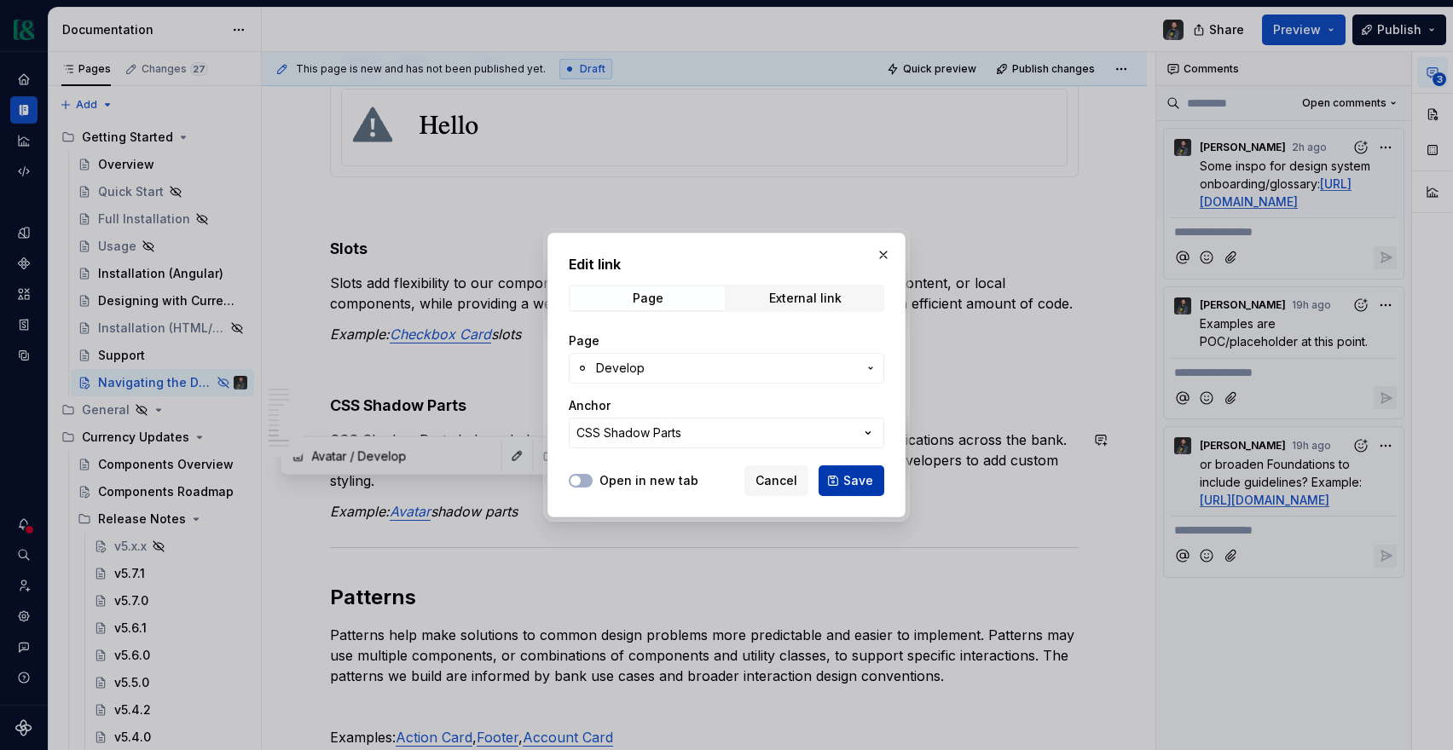
click at [859, 477] on span "Save" at bounding box center [858, 480] width 30 height 17
type input "Avatar / Develop/ CSS Shadow Parts"
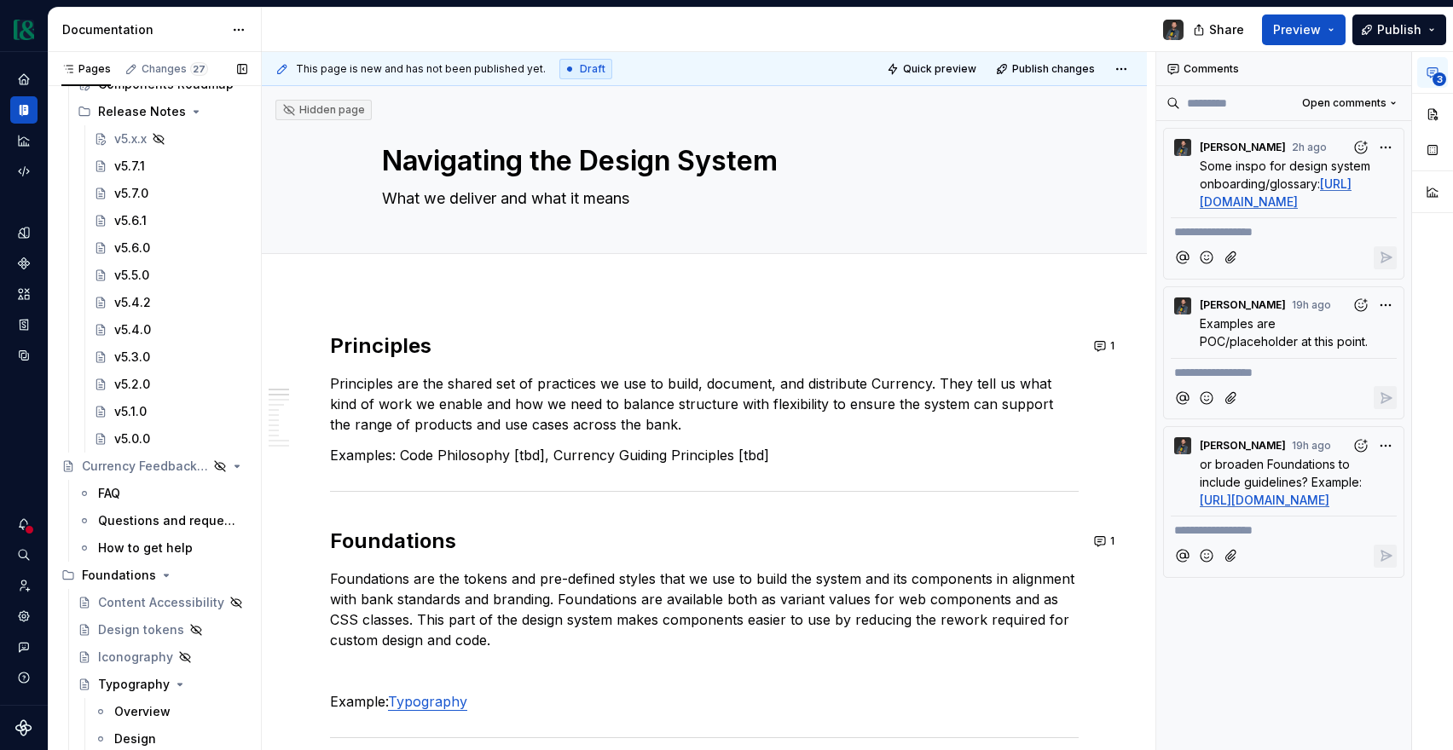
scroll to position [0, 0]
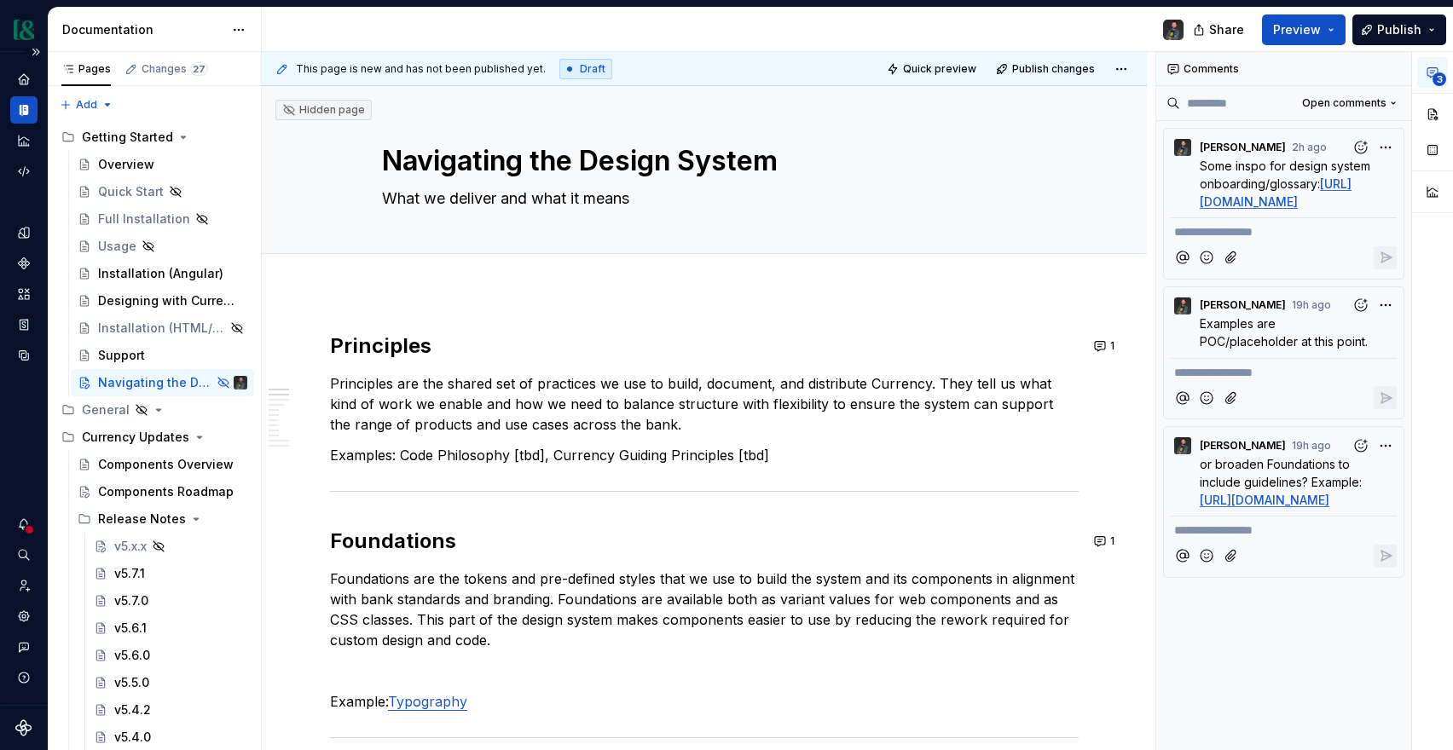
click at [26, 527] on div at bounding box center [29, 529] width 11 height 11
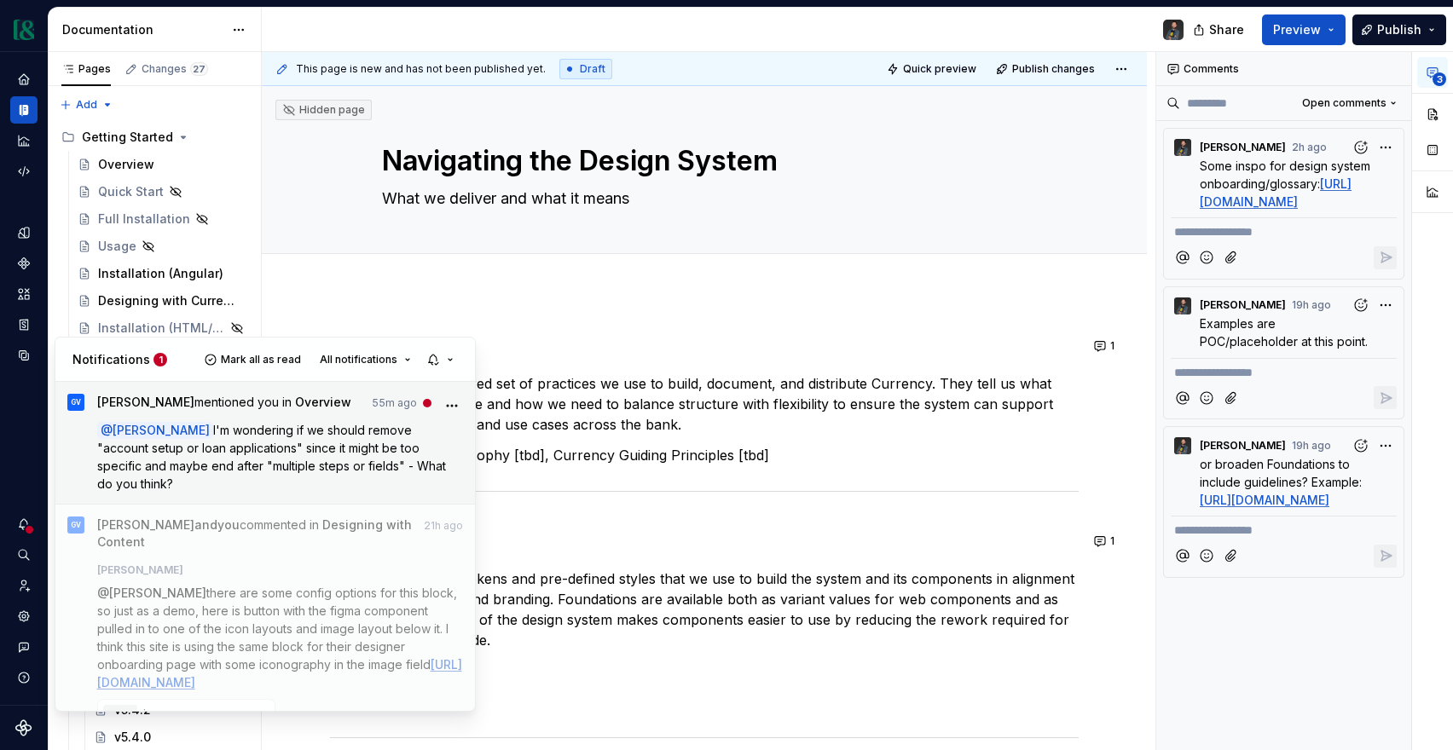
click at [400, 464] on span "I'm wondering if we should remove "account setup or loan applications" since it…" at bounding box center [273, 457] width 352 height 68
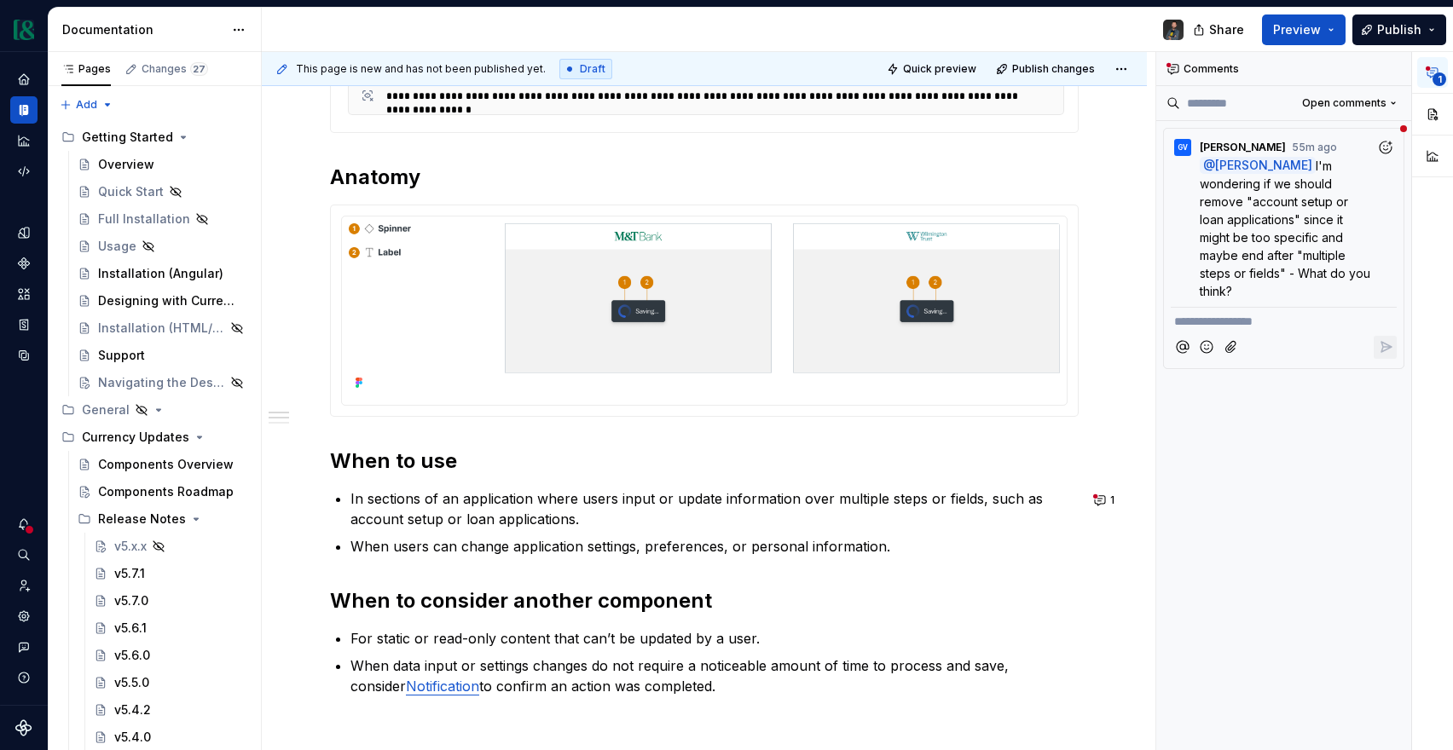
scroll to position [704, 0]
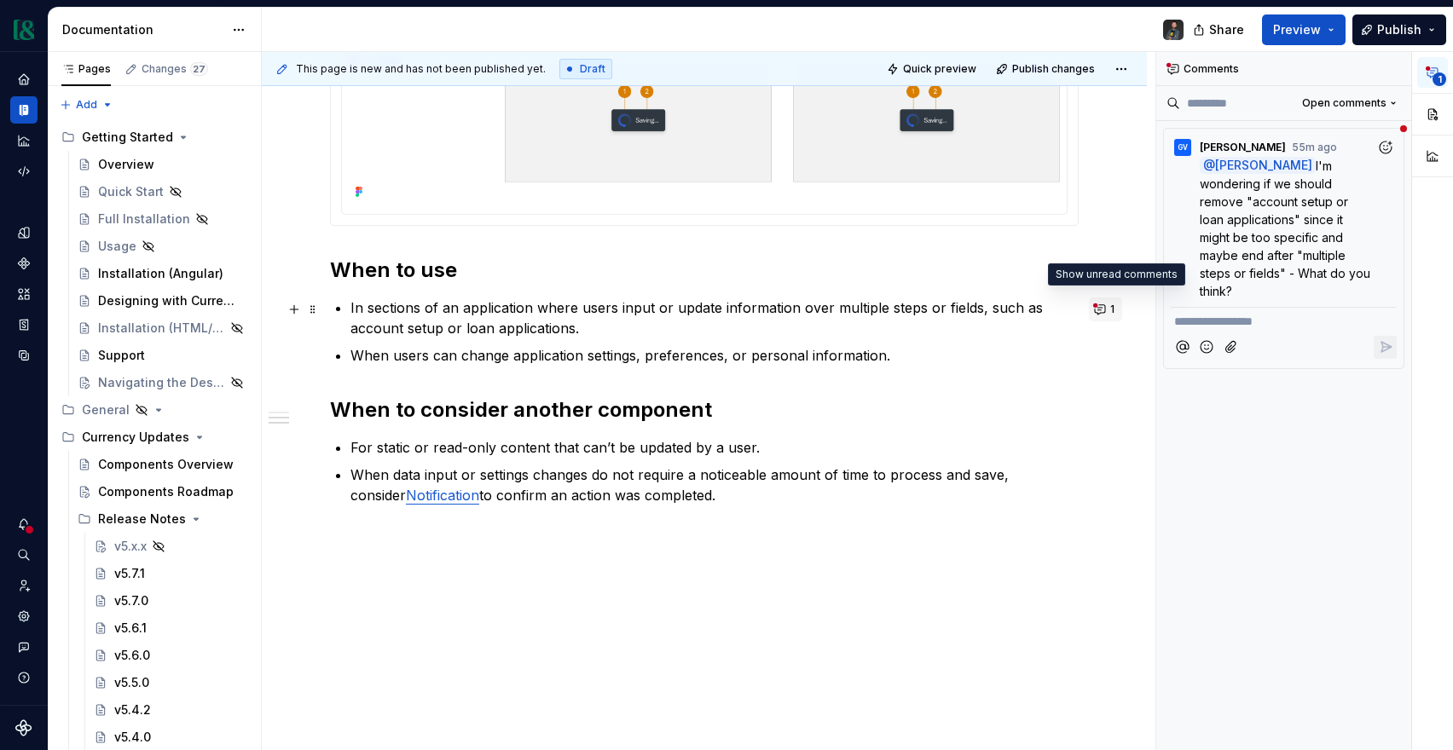
click at [1112, 305] on button "1" at bounding box center [1105, 310] width 33 height 24
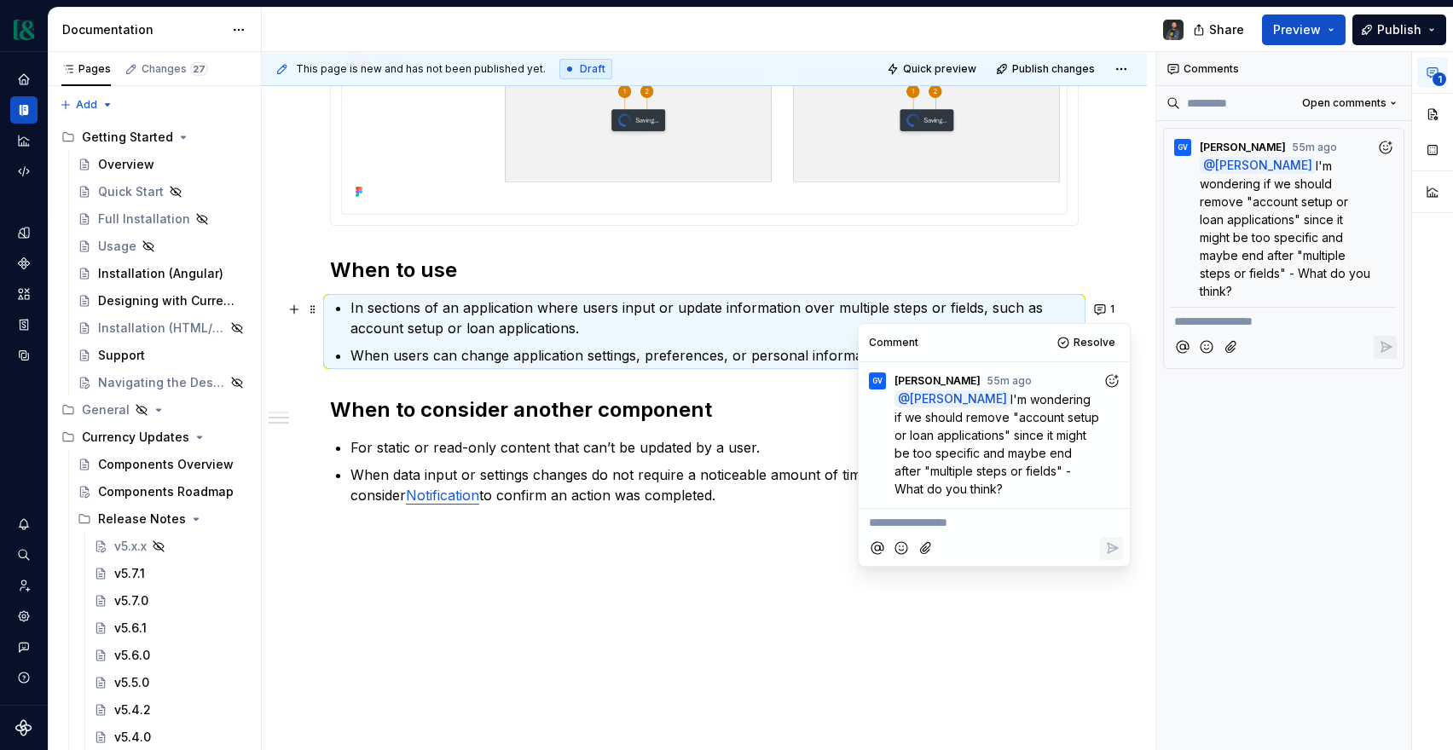
click at [798, 322] on p "In sections of an application where users input or update information over mult…" at bounding box center [715, 318] width 728 height 41
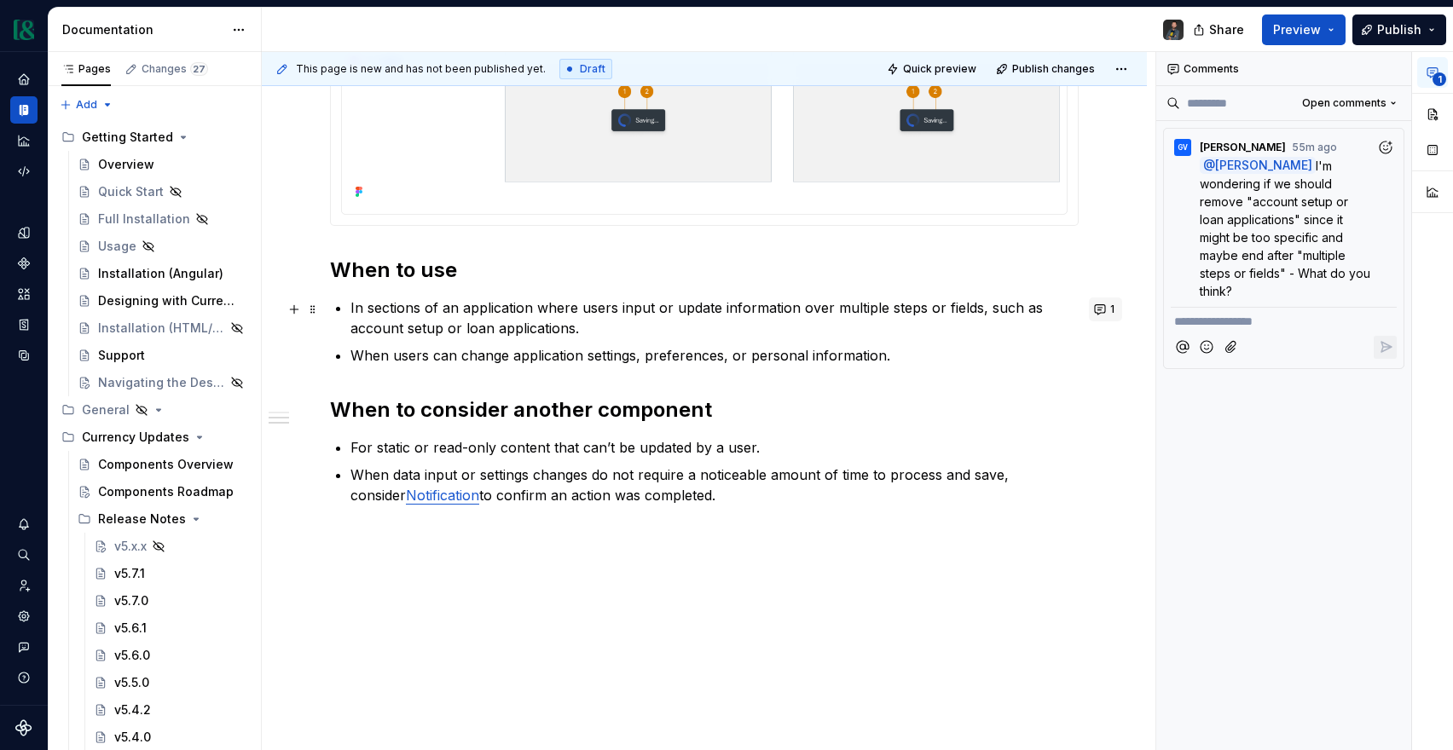
click at [1122, 305] on button "1" at bounding box center [1105, 310] width 33 height 24
click at [813, 380] on div "**********" at bounding box center [704, 91] width 749 height 830
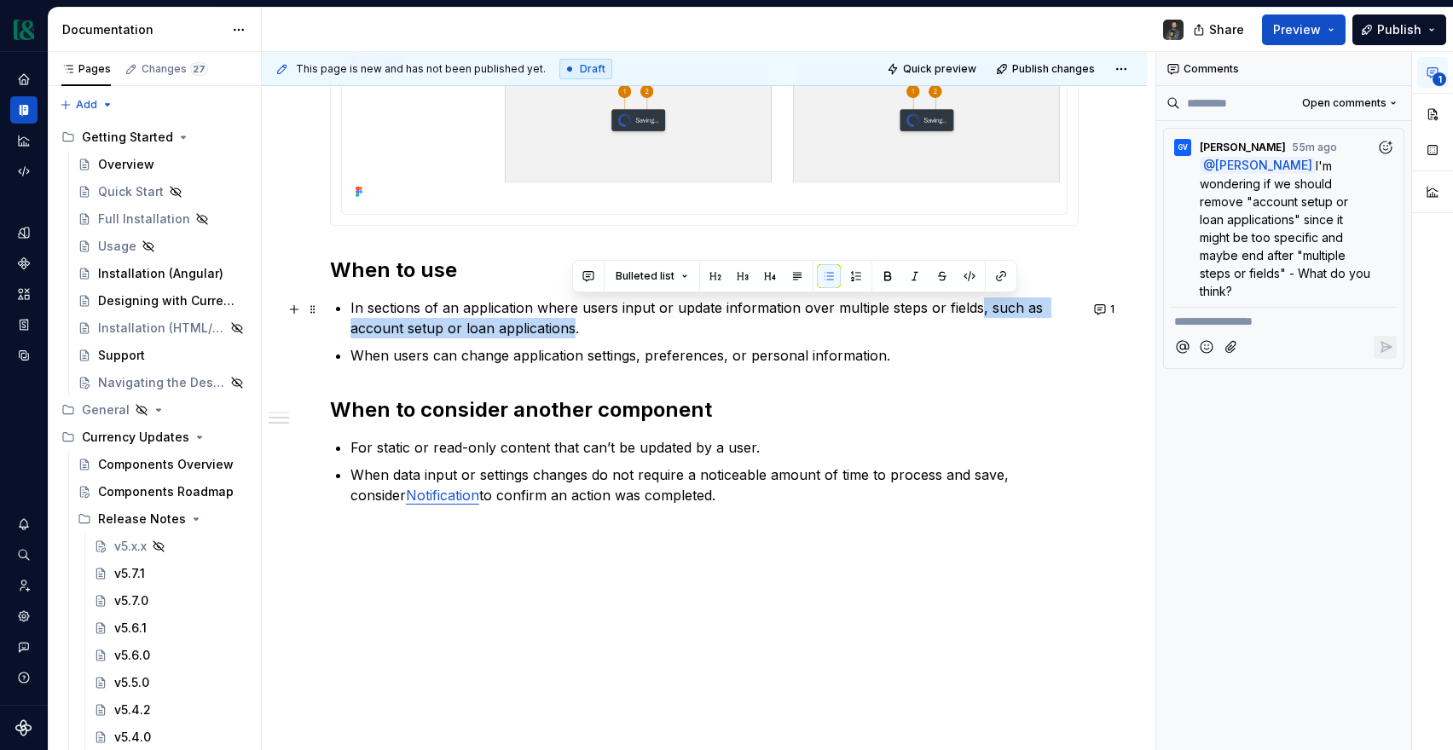
drag, startPoint x: 976, startPoint y: 308, endPoint x: 570, endPoint y: 333, distance: 407.6
click at [570, 333] on p "In sections of an application where users input or update information over mult…" at bounding box center [715, 318] width 728 height 41
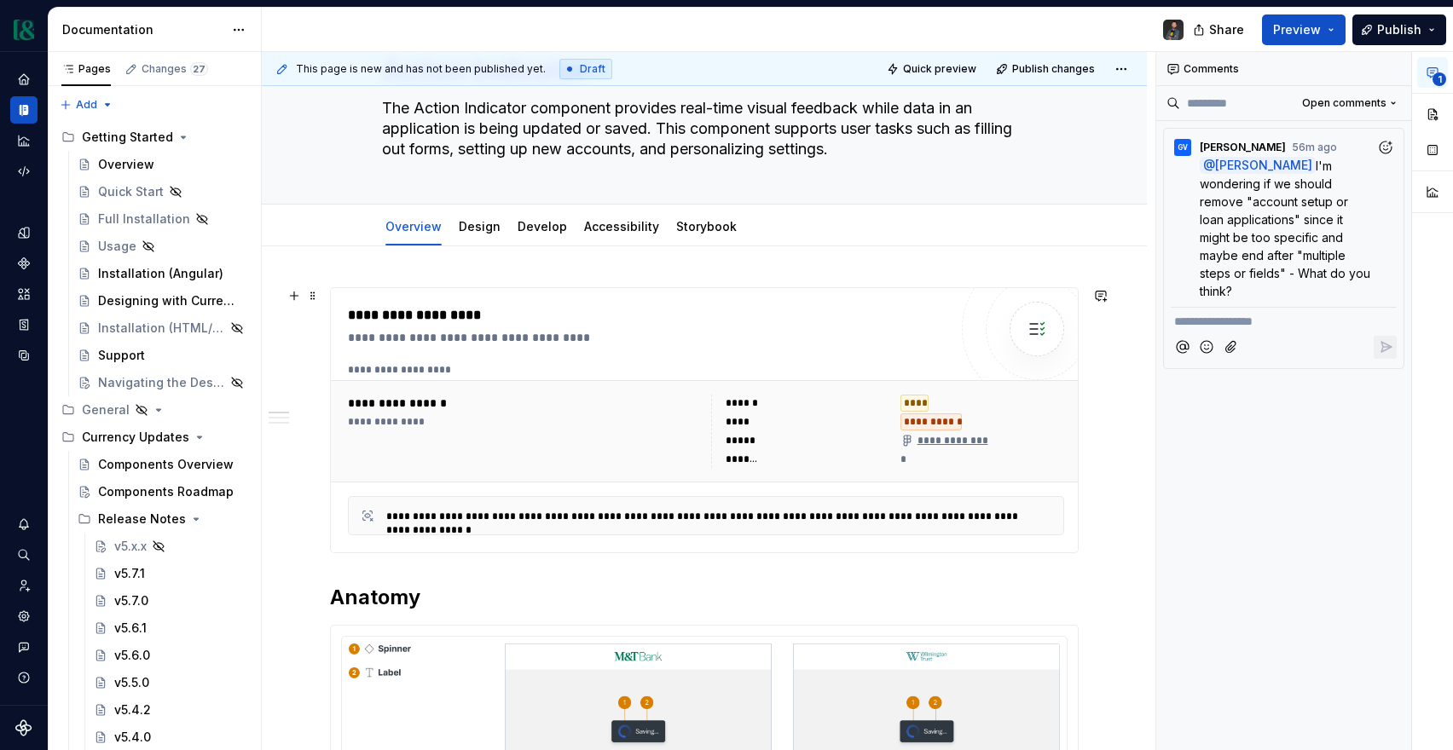
scroll to position [0, 0]
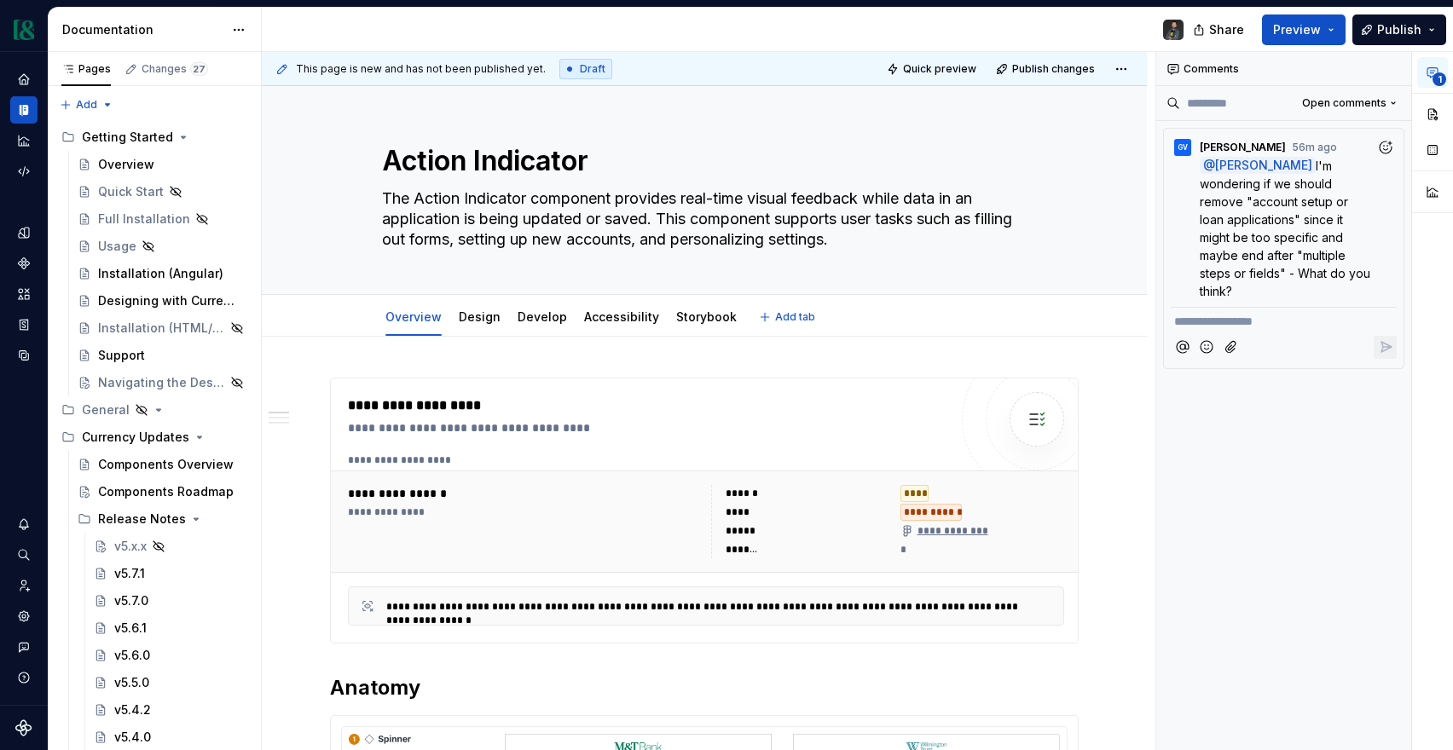
type textarea "*"
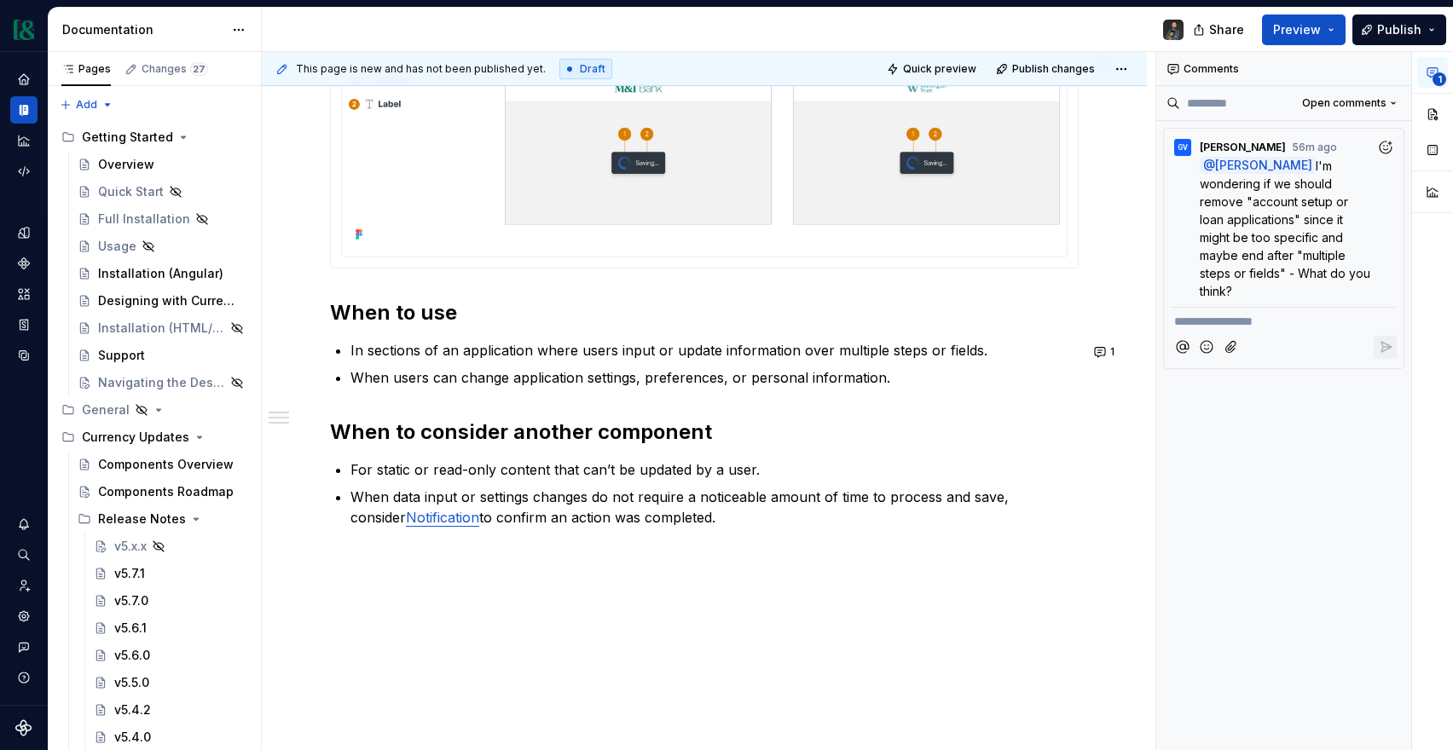
scroll to position [683, 0]
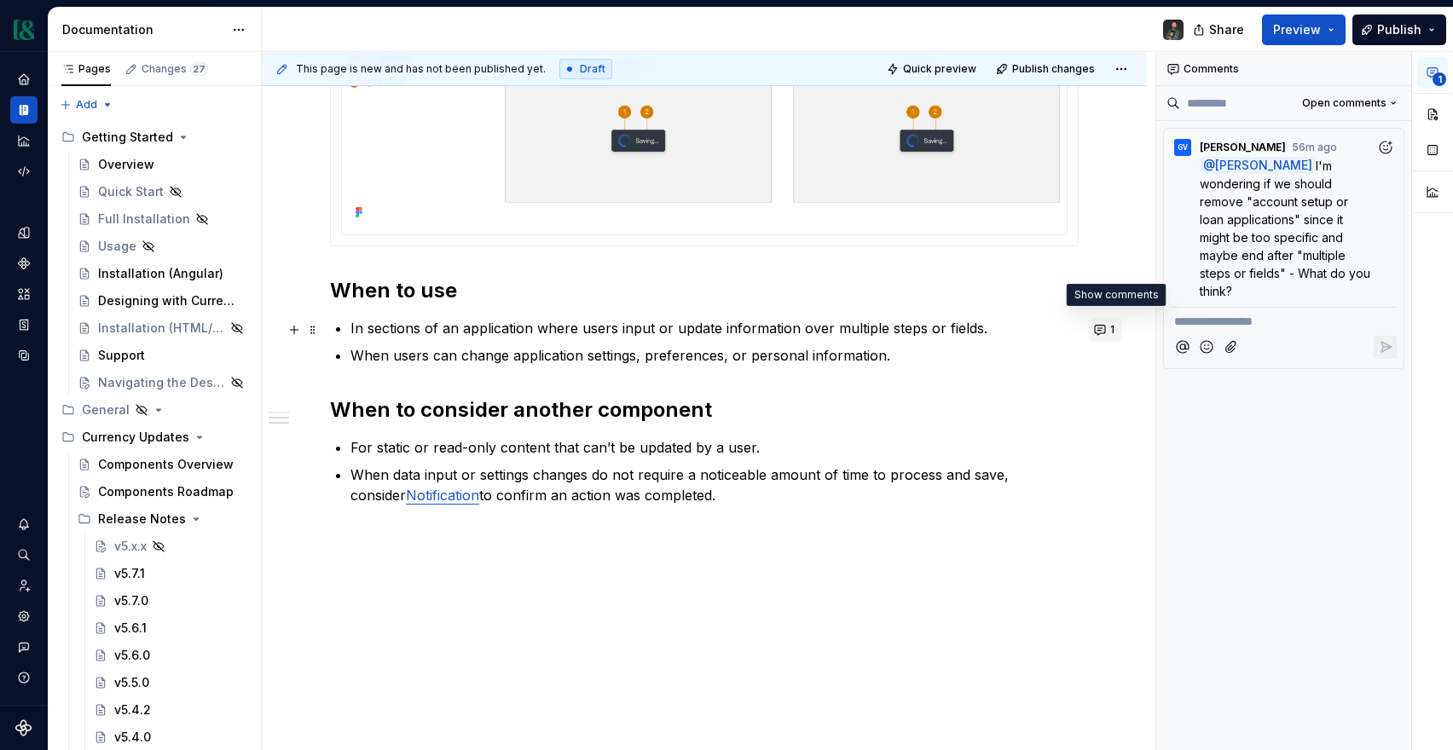
click at [1109, 331] on button "1" at bounding box center [1105, 330] width 33 height 24
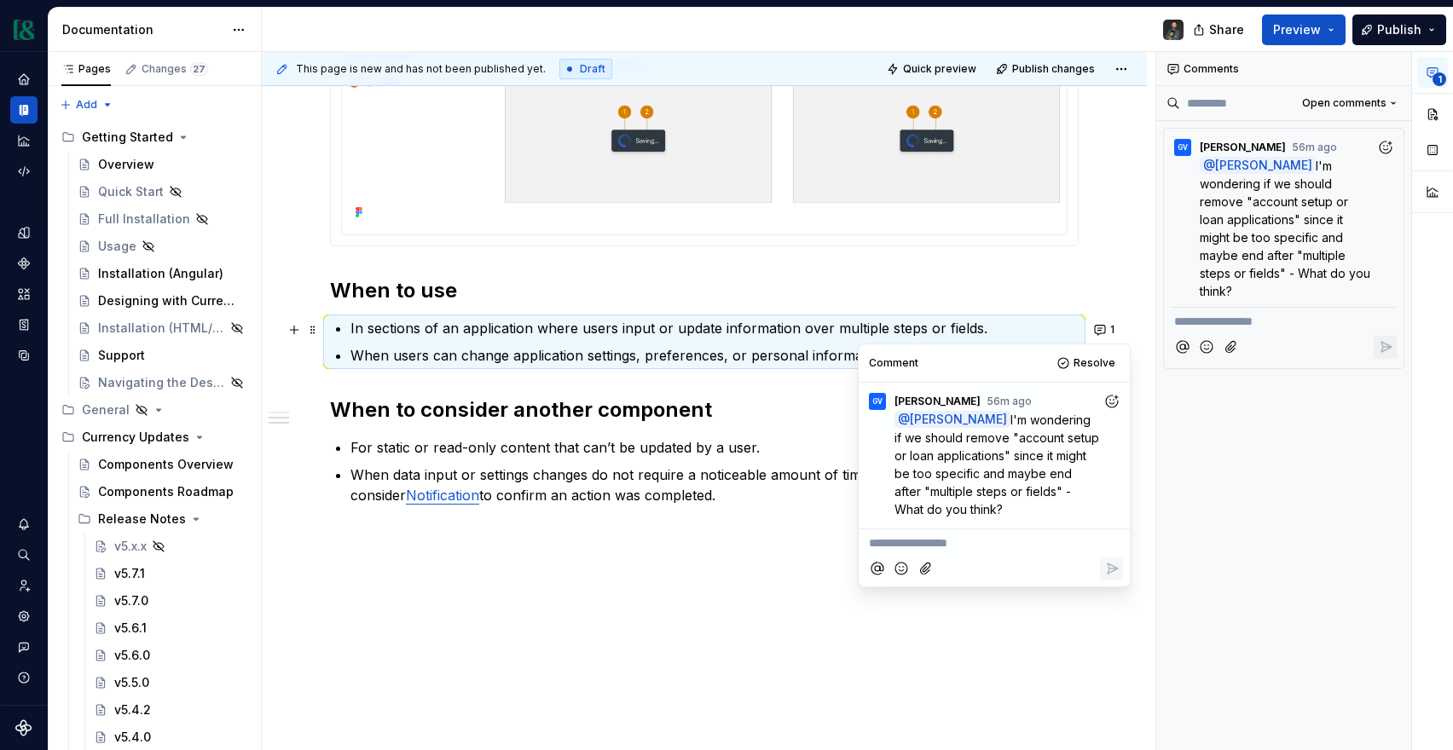
click at [924, 539] on p "**********" at bounding box center [994, 544] width 251 height 18
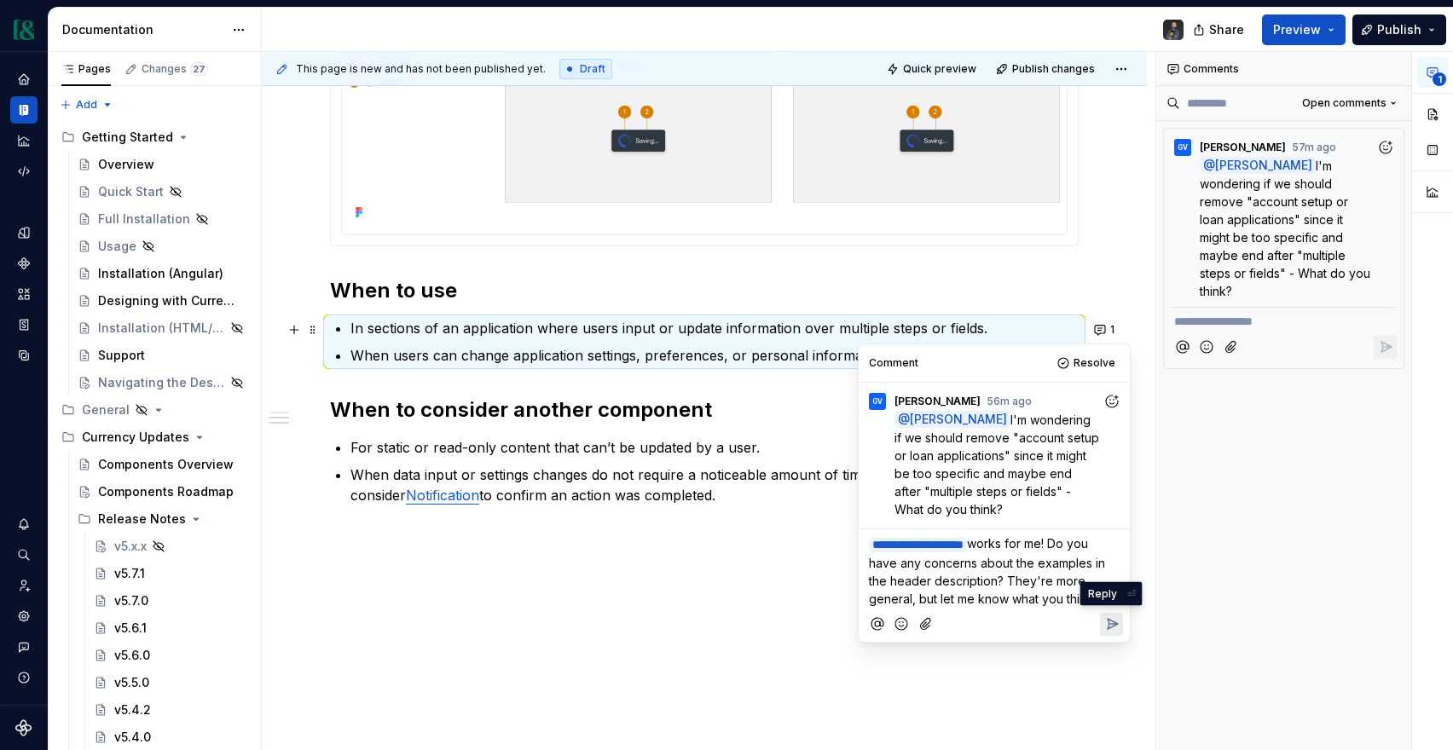
click at [1110, 619] on icon "Reply" at bounding box center [1113, 624] width 10 height 10
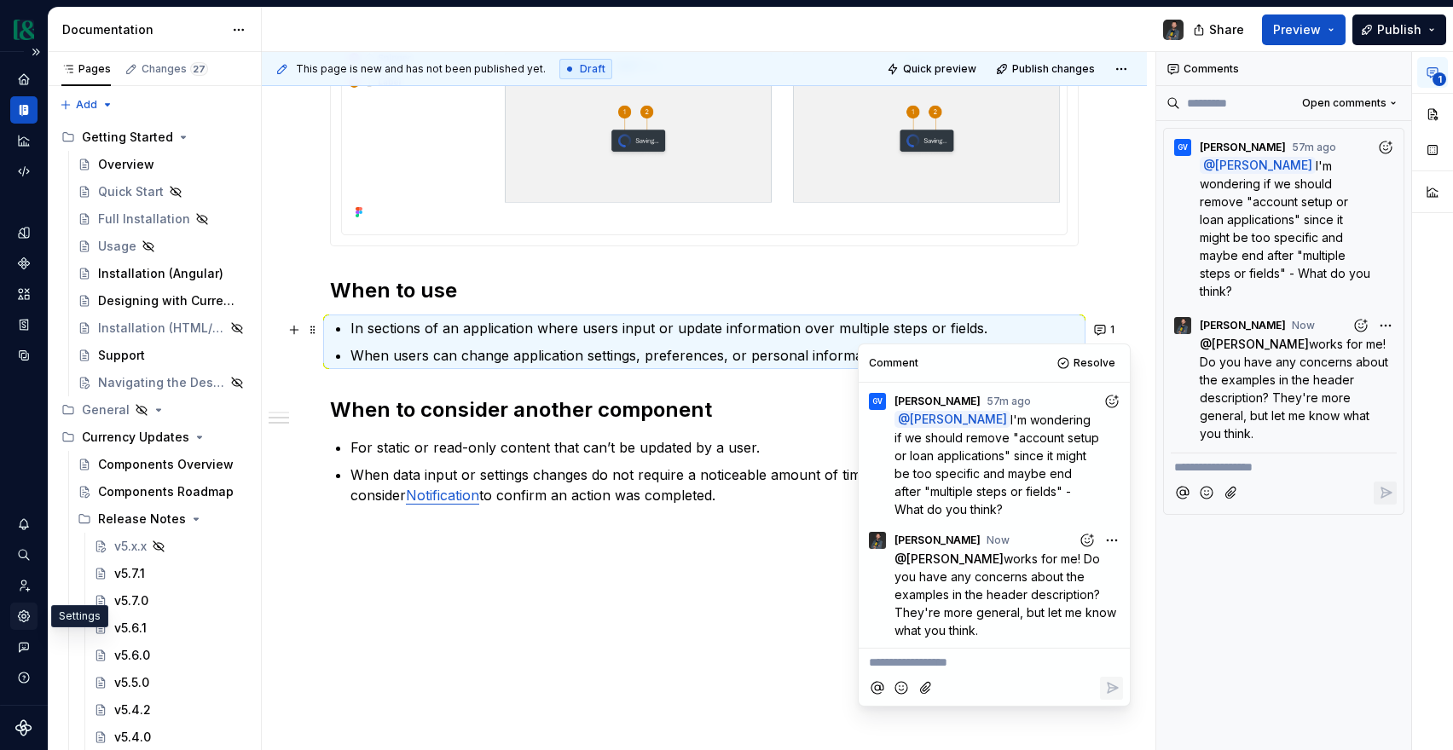
click at [32, 619] on div "Settings" at bounding box center [23, 616] width 27 height 27
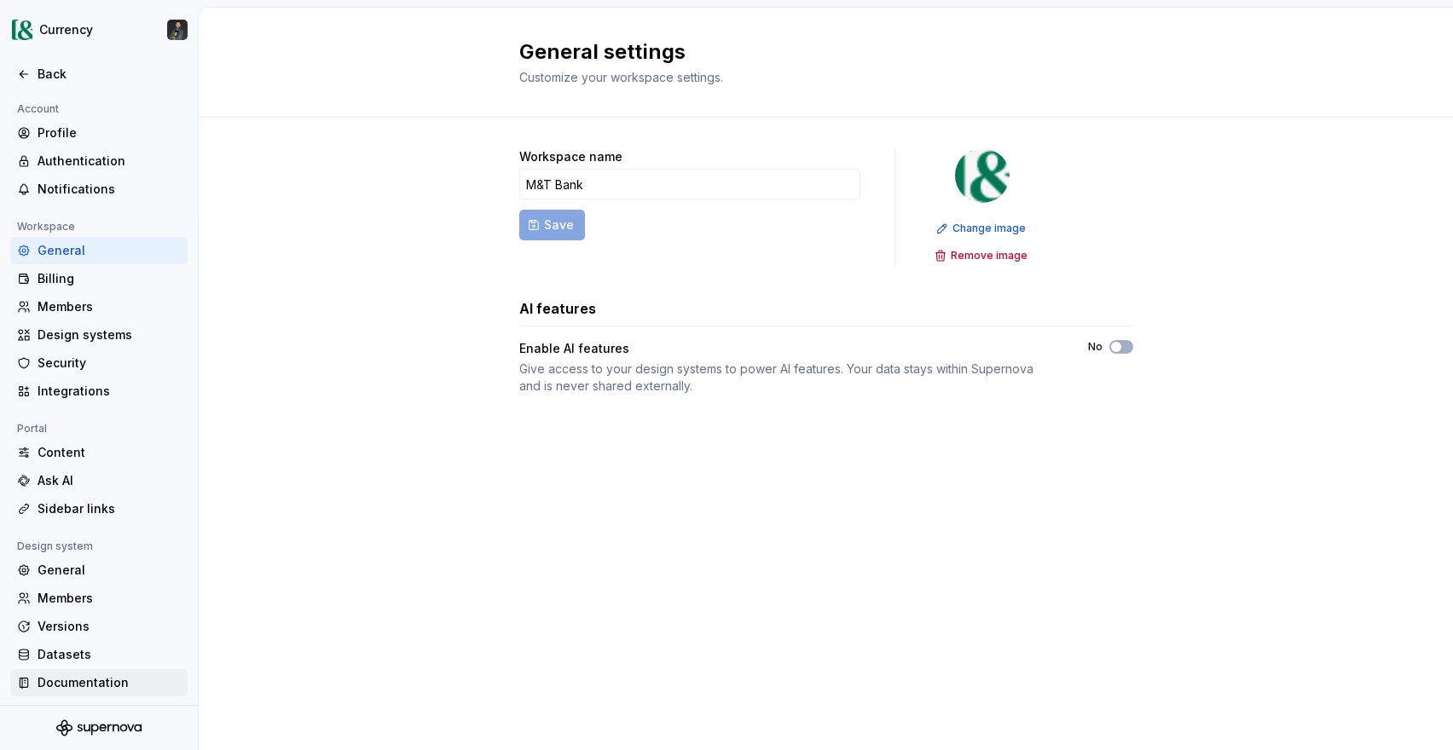
click at [71, 675] on div "Documentation" at bounding box center [109, 683] width 143 height 17
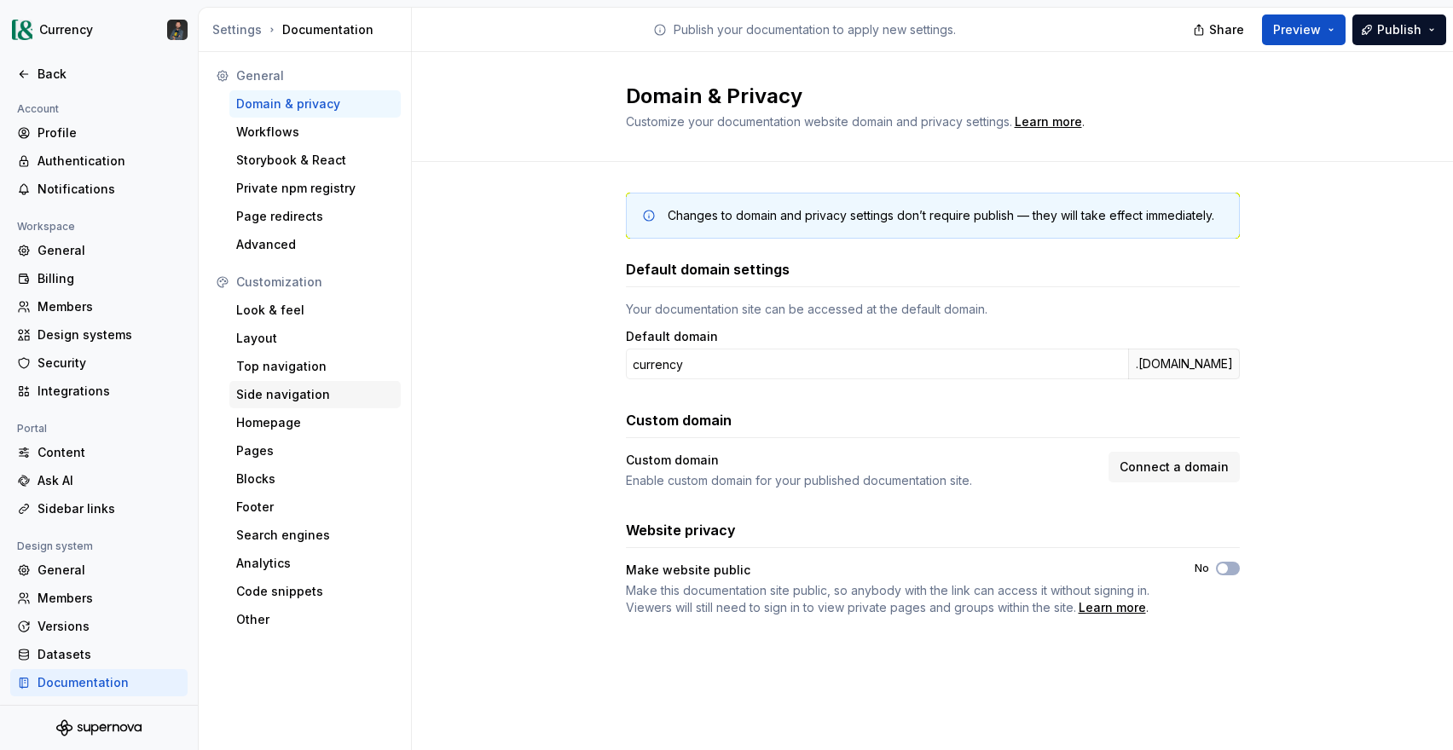
click at [311, 397] on div "Side navigation" at bounding box center [315, 394] width 158 height 17
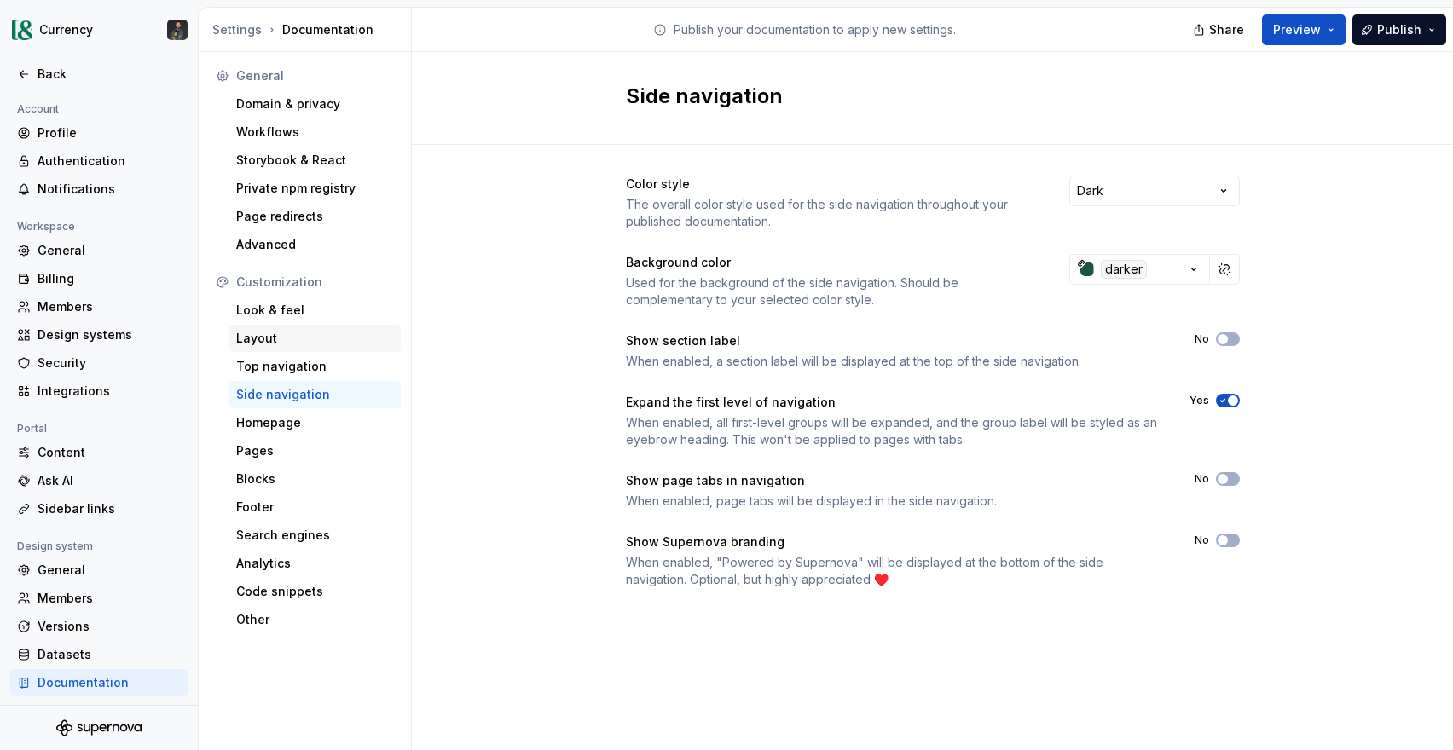
click at [273, 343] on div "Layout" at bounding box center [315, 338] width 158 height 17
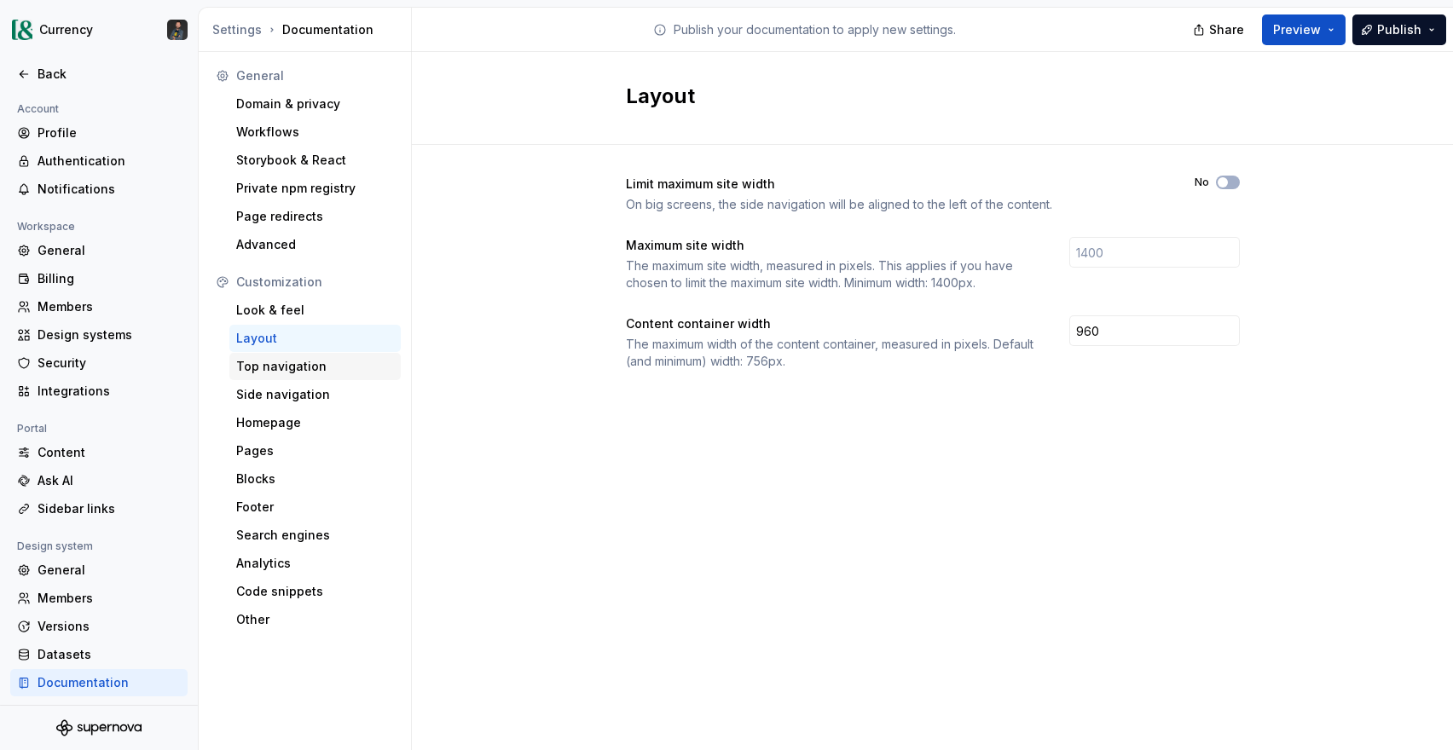
click at [292, 372] on div "Top navigation" at bounding box center [315, 366] width 158 height 17
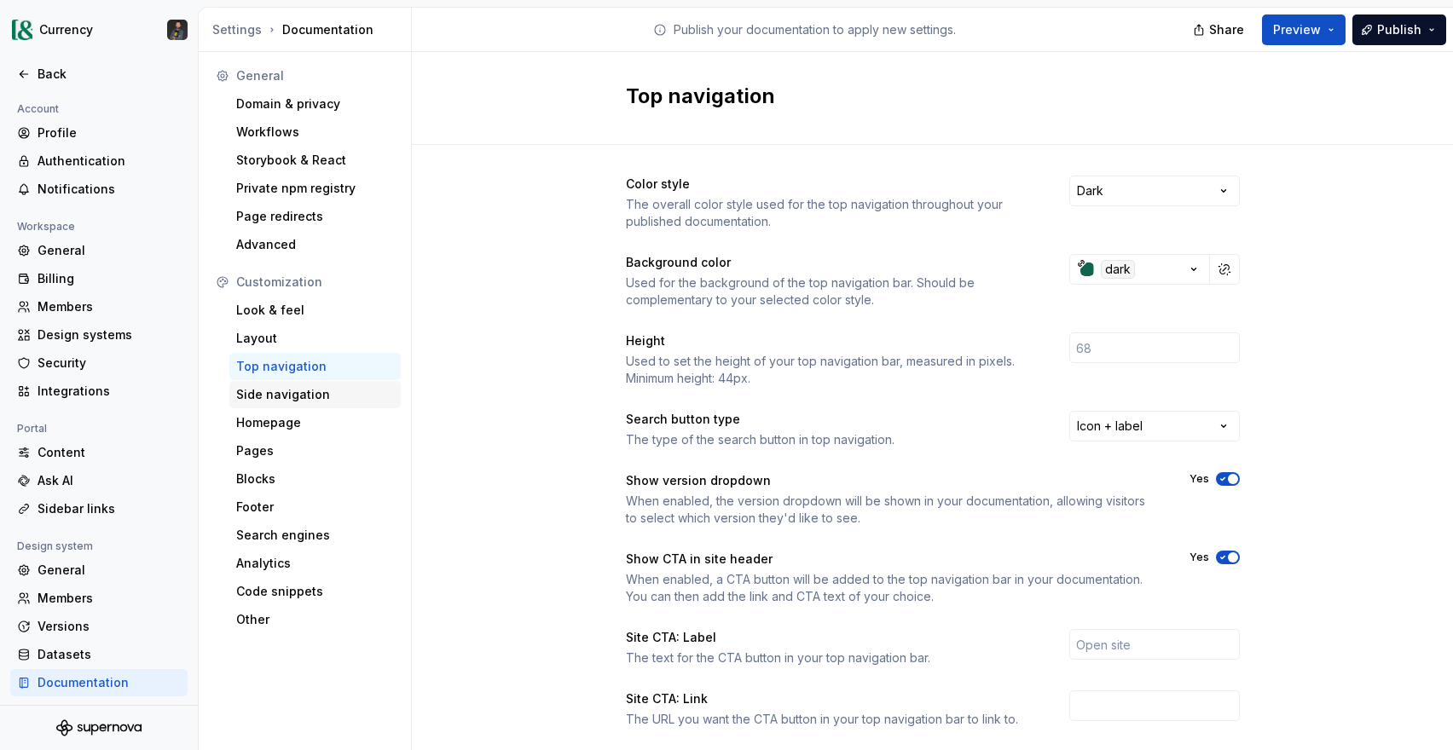
click at [292, 393] on div "Side navigation" at bounding box center [315, 394] width 158 height 17
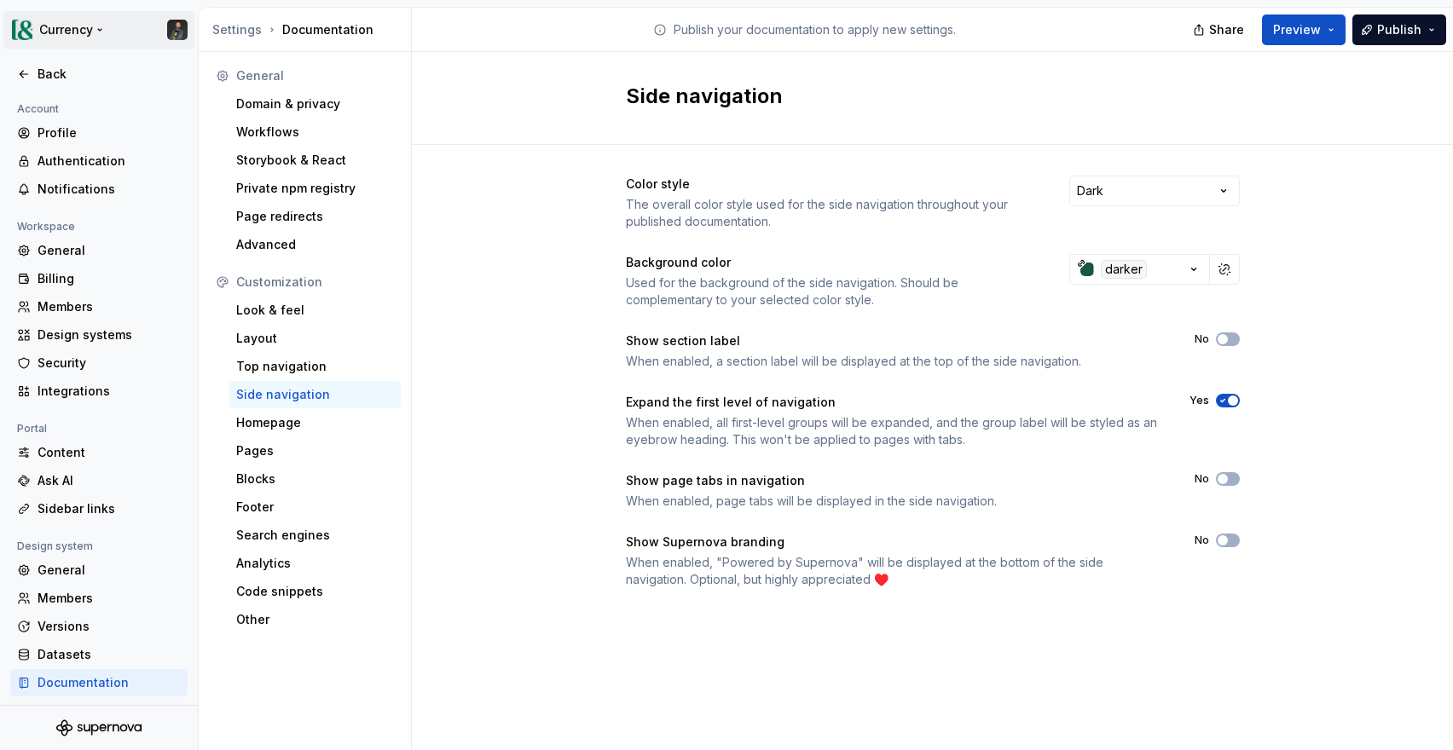
click at [64, 28] on html "Currency Back Account Profile Authentication Notifications Workspace General Bi…" at bounding box center [726, 375] width 1453 height 750
click at [65, 26] on html "Currency Back Account Profile Authentication Notifications Workspace General Bi…" at bounding box center [726, 375] width 1453 height 750
click at [52, 73] on div "Back" at bounding box center [109, 74] width 143 height 17
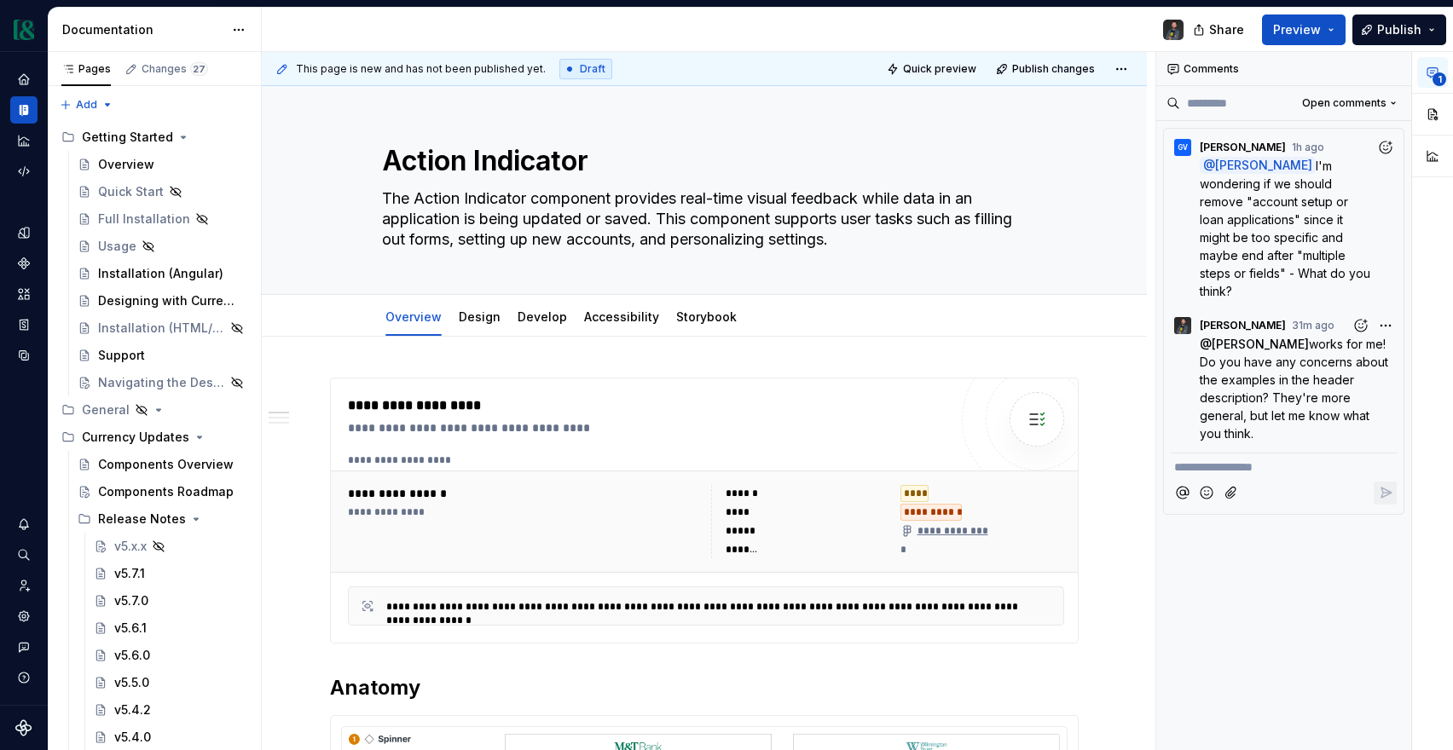
type textarea "*"
